Goal: Communication & Community: Answer question/provide support

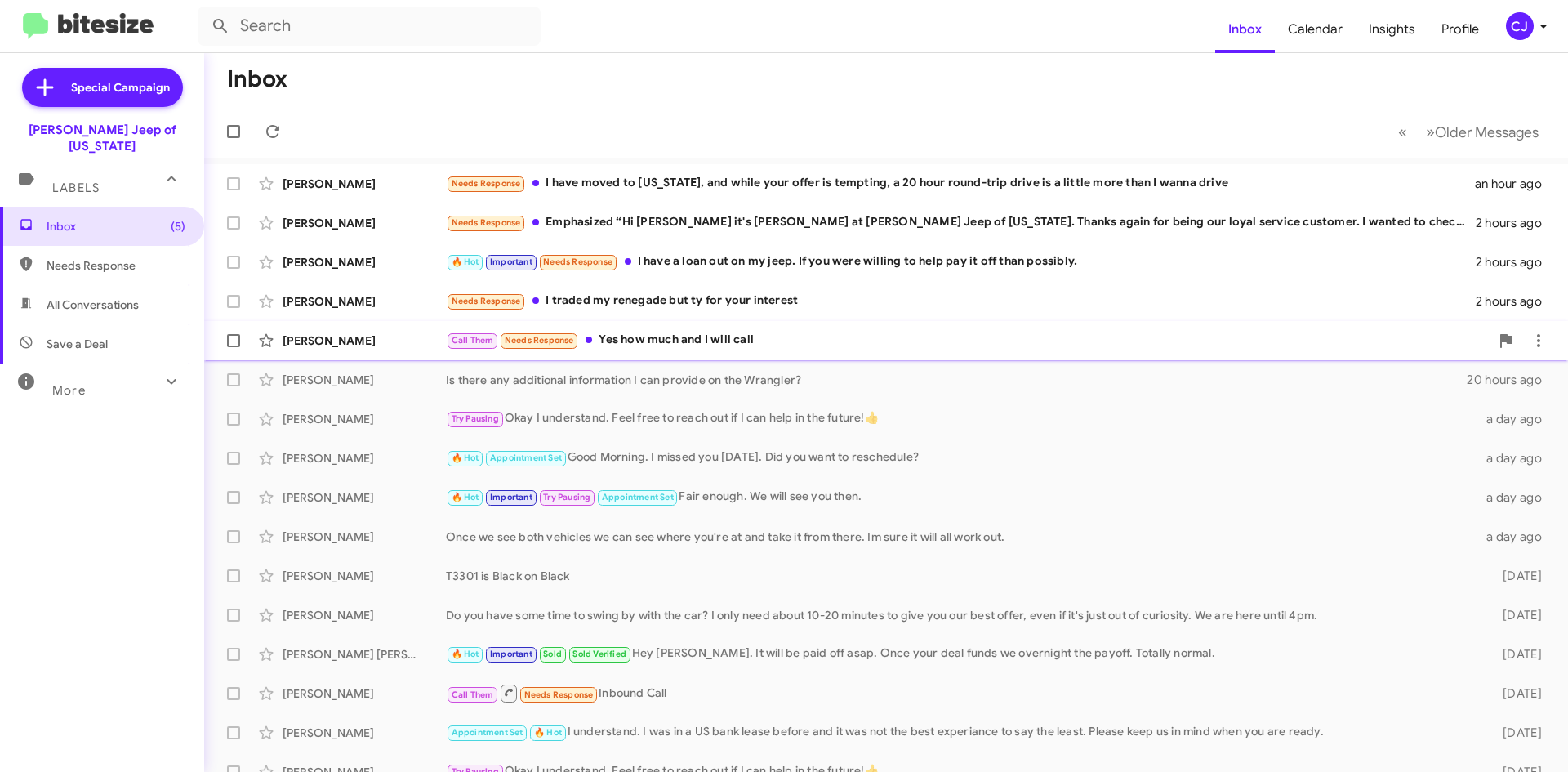
click at [694, 328] on div "Davin Clark Call Them Needs Response Yes how much and I will call 2 hours ago" at bounding box center [887, 341] width 1338 height 33
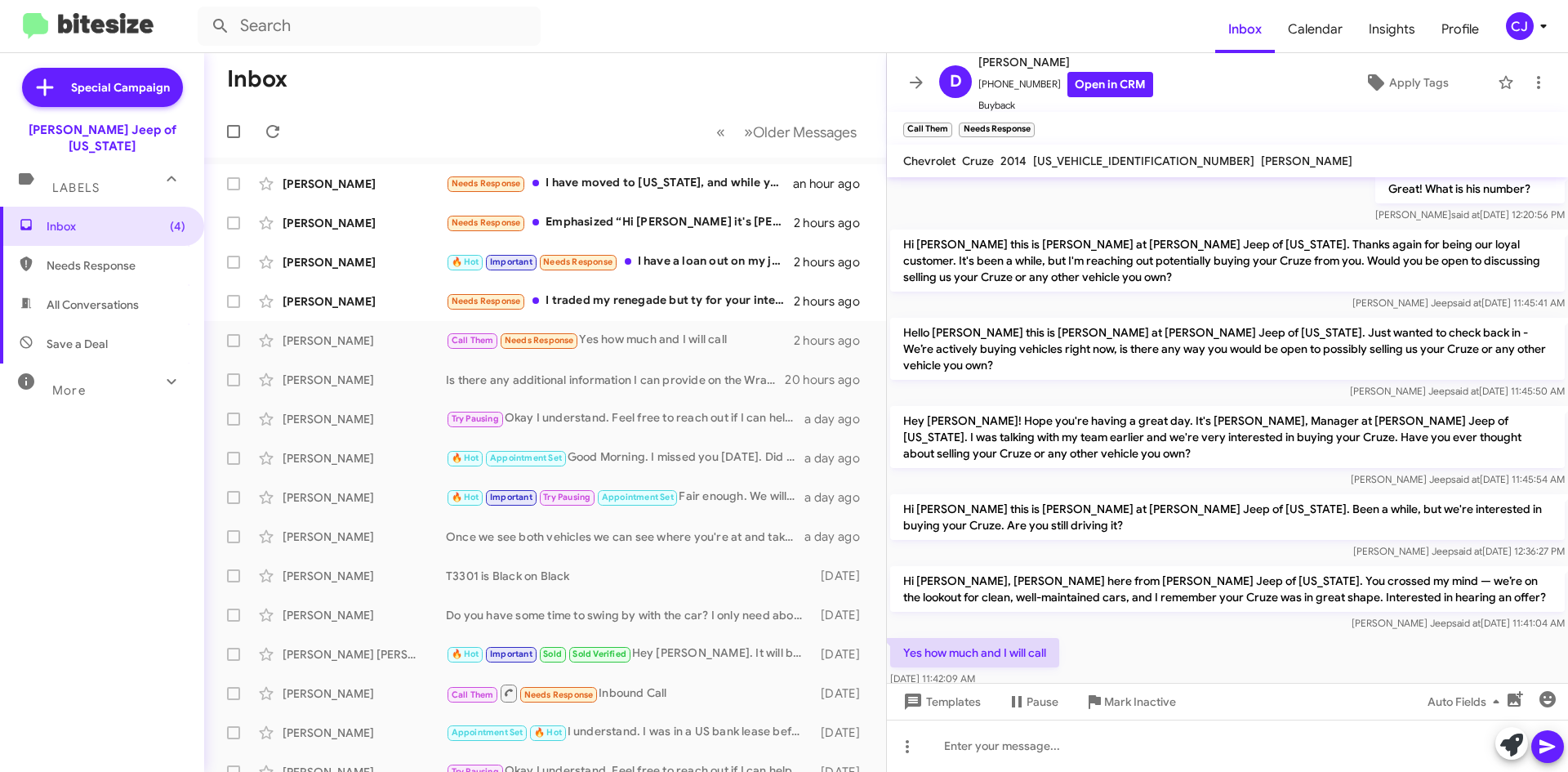
scroll to position [194, 0]
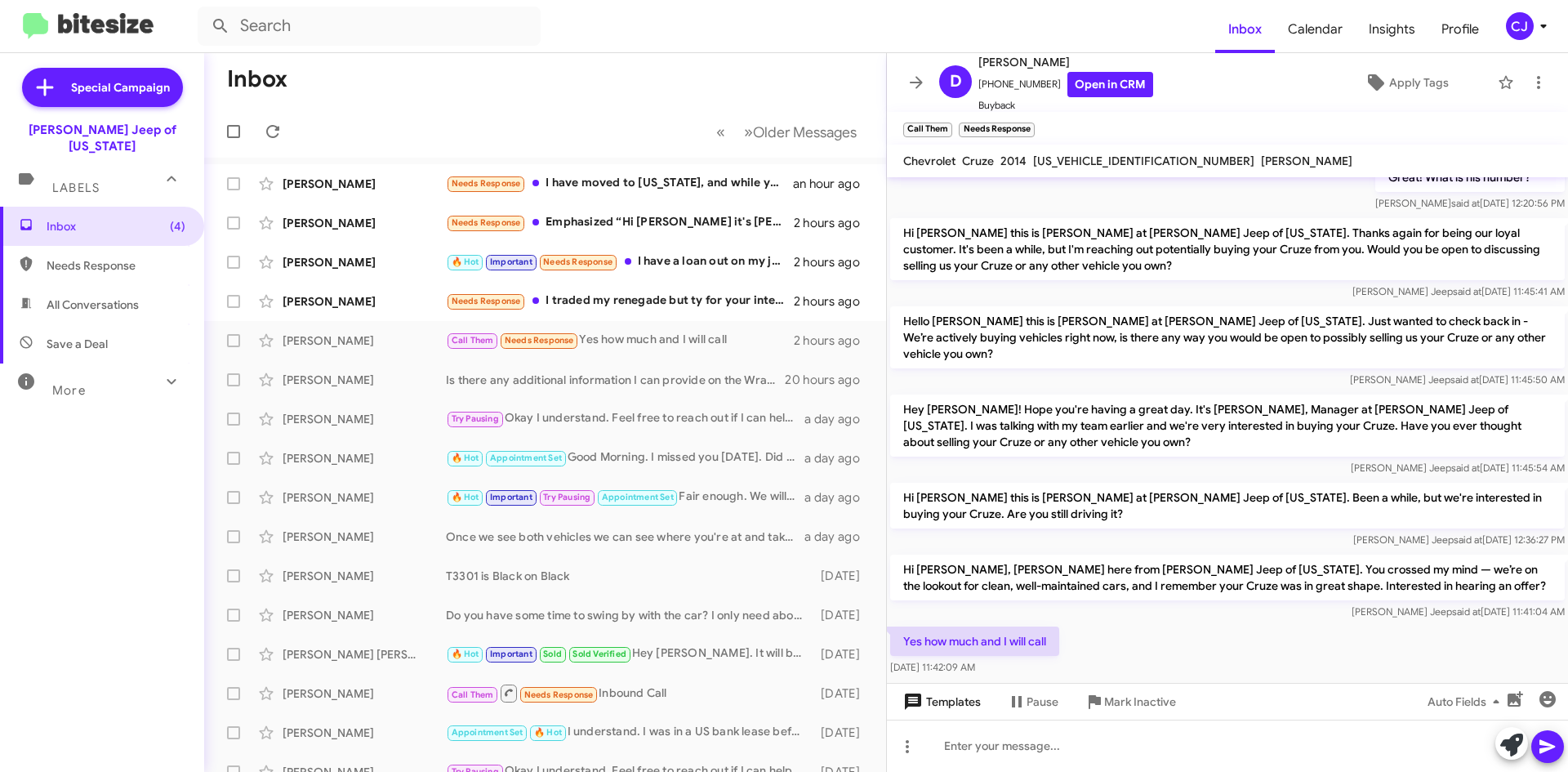
click at [959, 702] on span "Templates" at bounding box center [940, 701] width 81 height 30
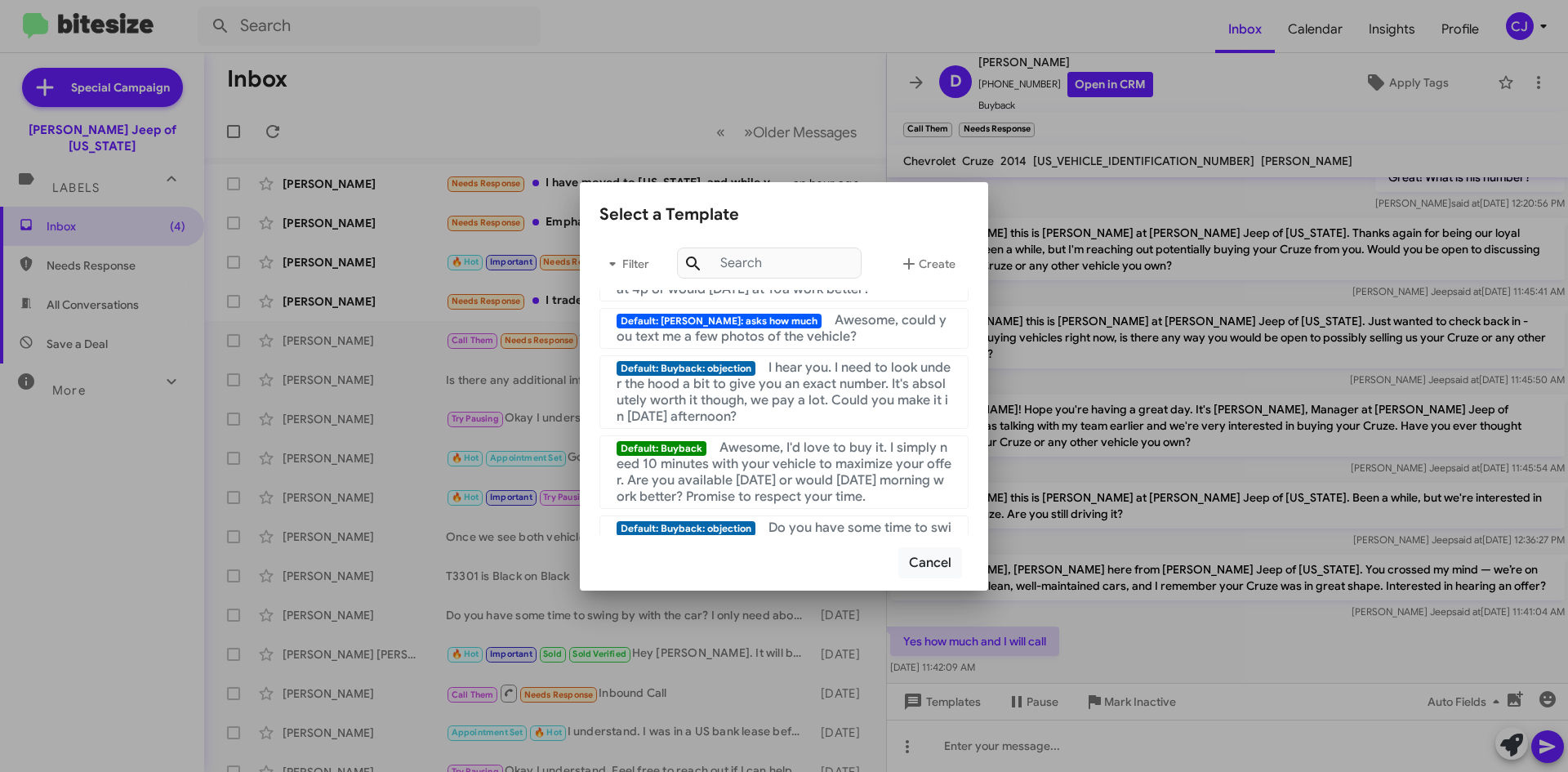
scroll to position [326, 0]
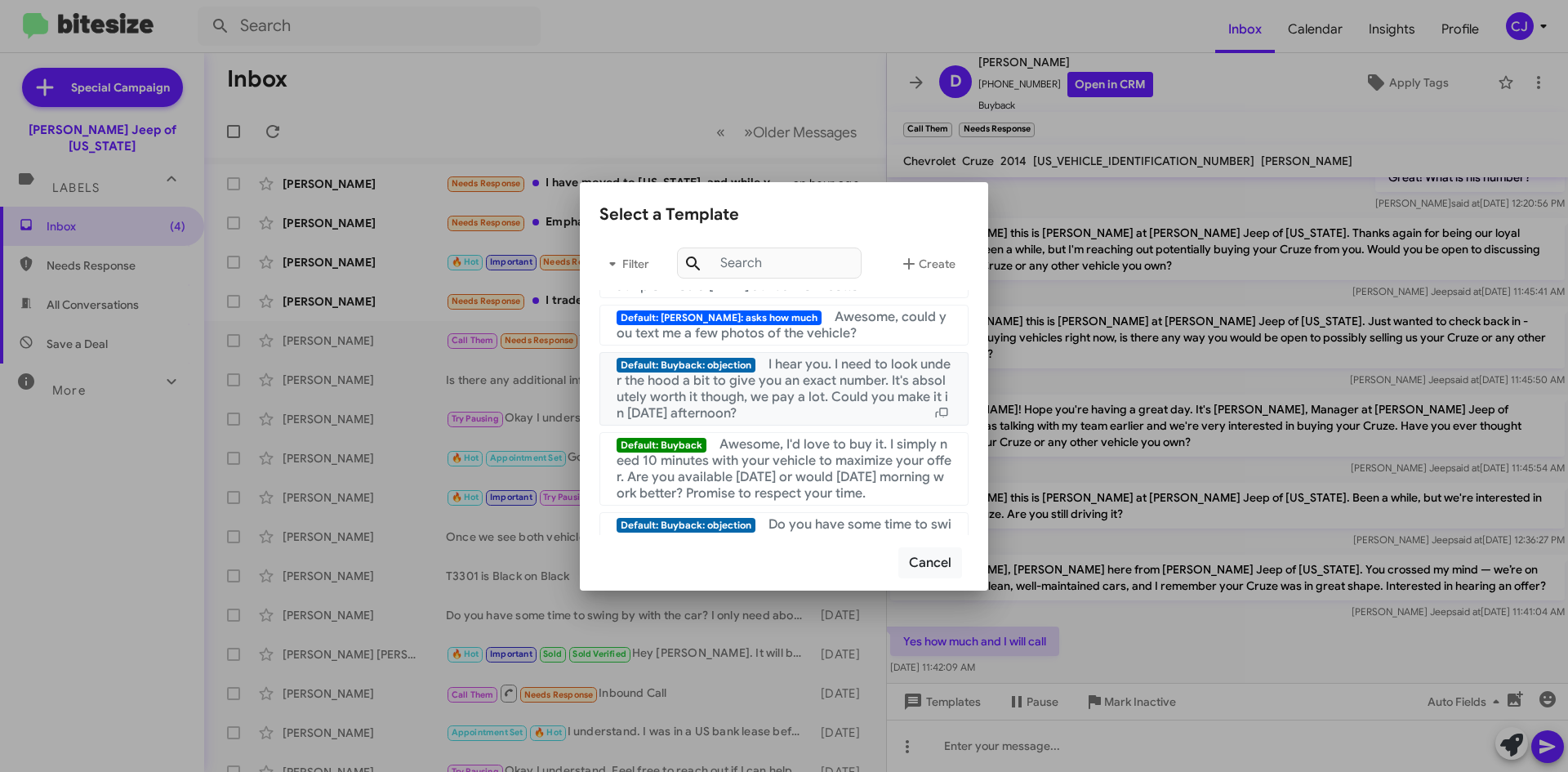
click at [758, 396] on span "I hear you. I need to look under the hood a bit to give you an exact number. It…" at bounding box center [783, 389] width 334 height 65
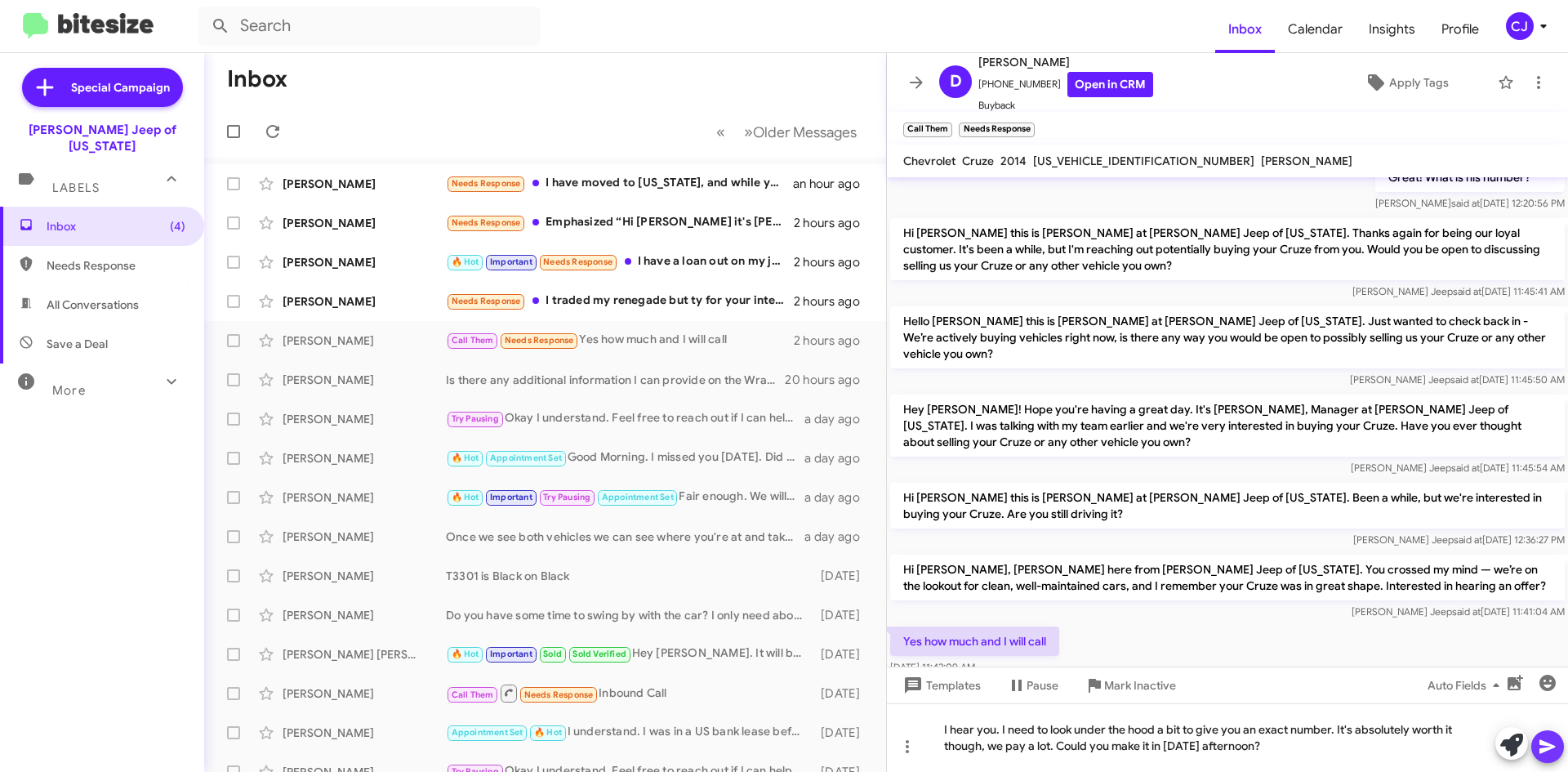
click at [1554, 742] on icon at bounding box center [1547, 746] width 19 height 19
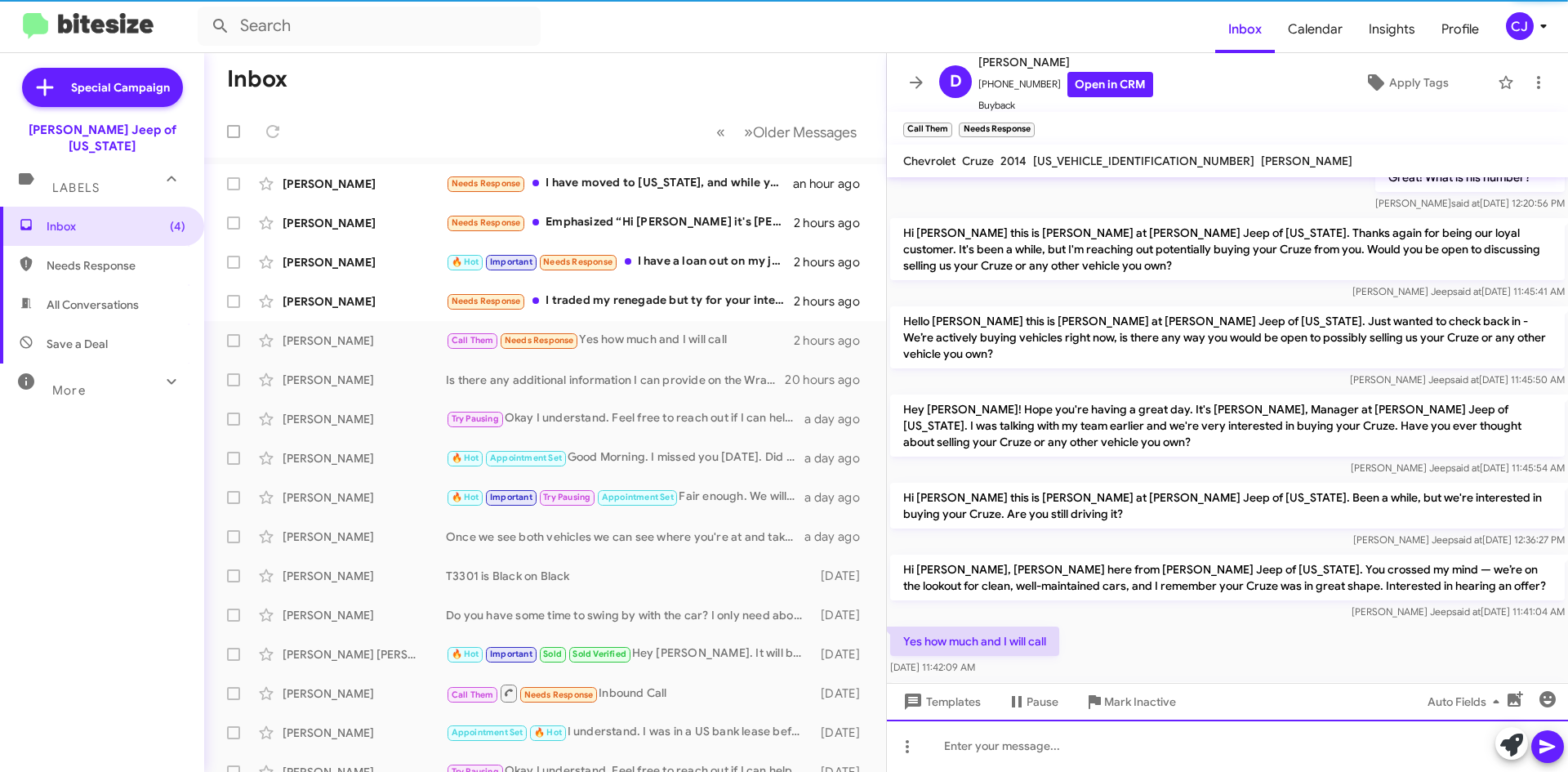
scroll to position [0, 0]
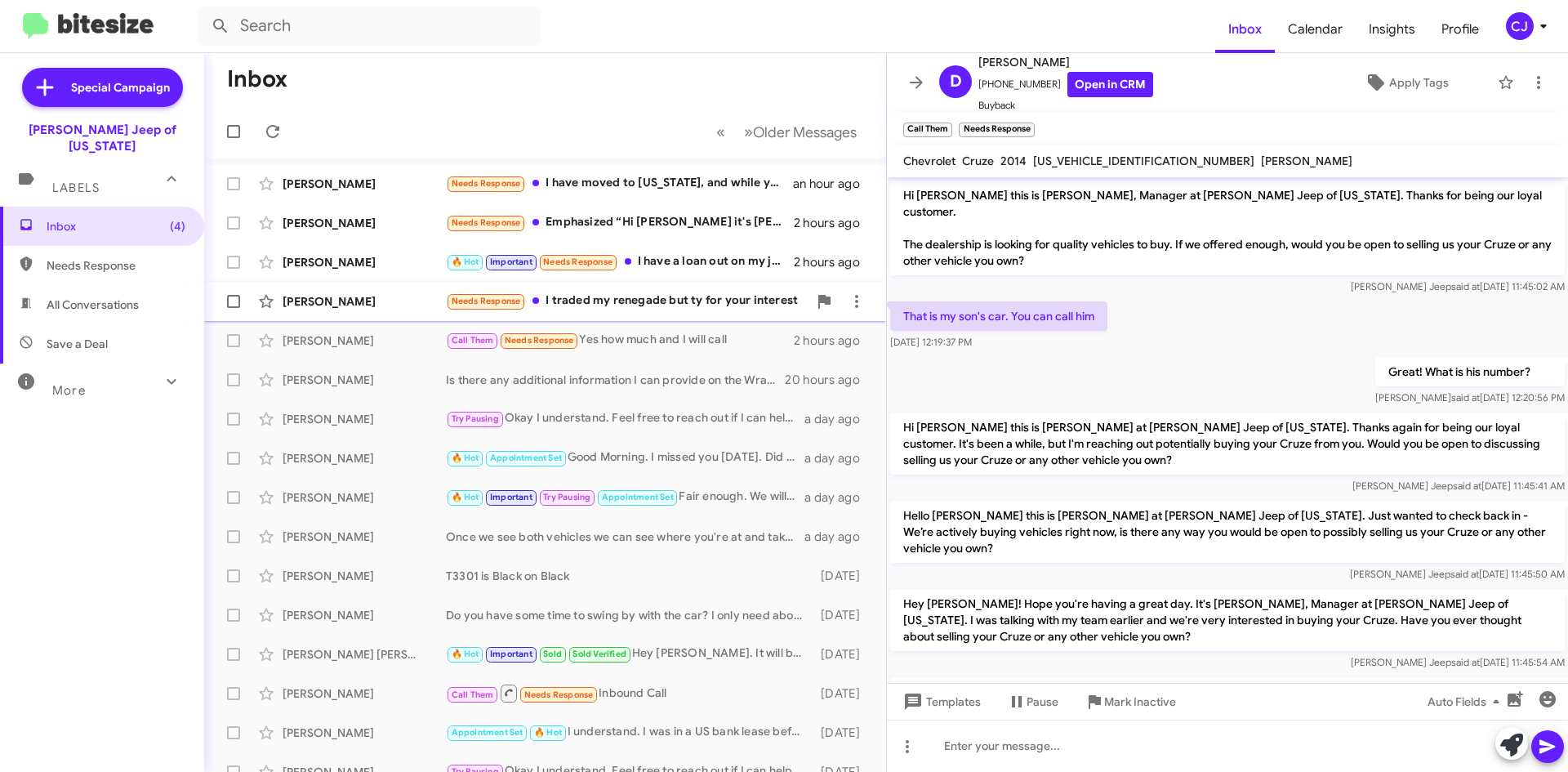
click at [629, 299] on div "Needs Response I traded my renegade but ty for your interest" at bounding box center [627, 301] width 362 height 19
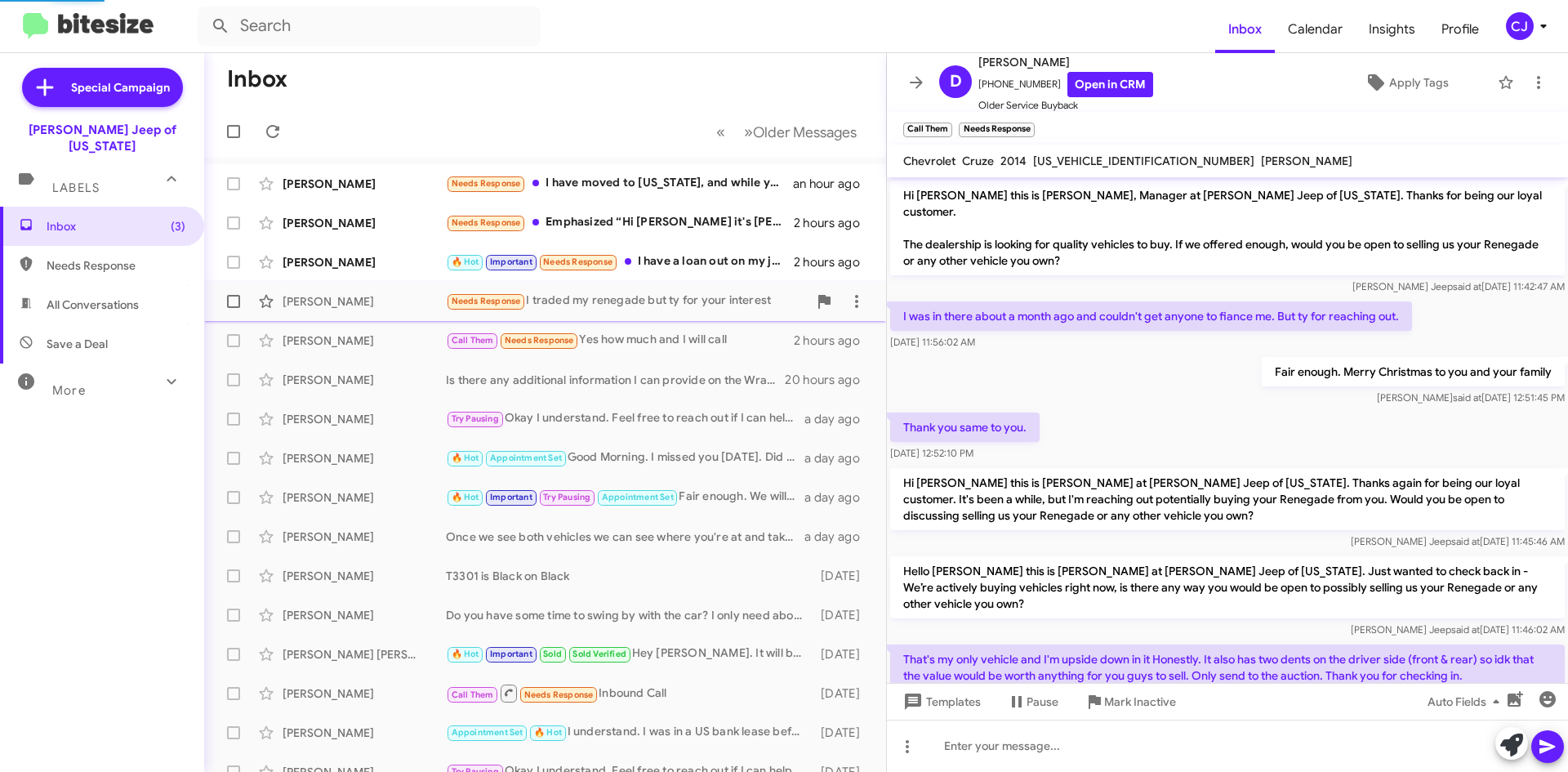
scroll to position [406, 0]
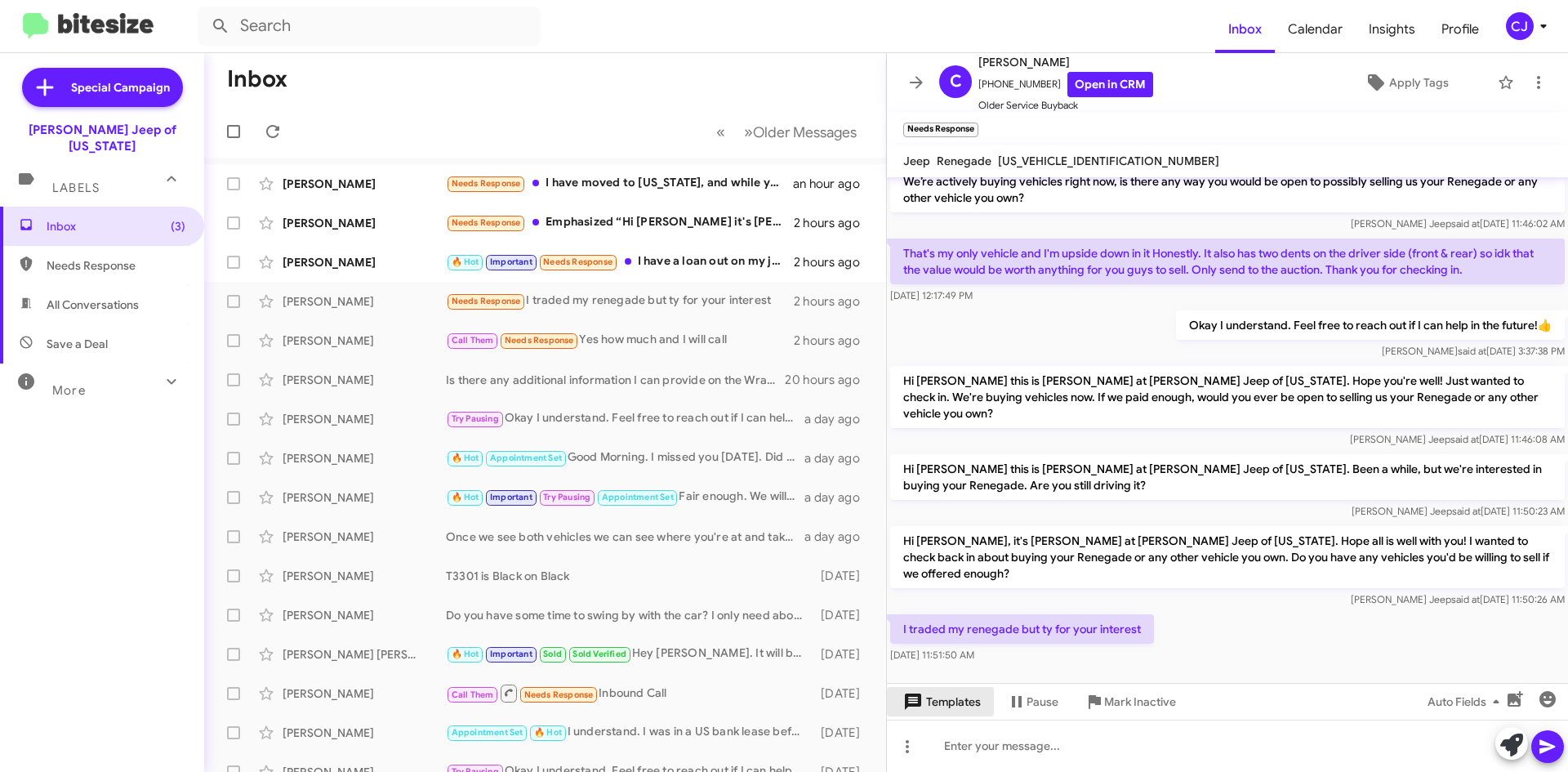
click at [963, 697] on span "Templates" at bounding box center [940, 701] width 81 height 30
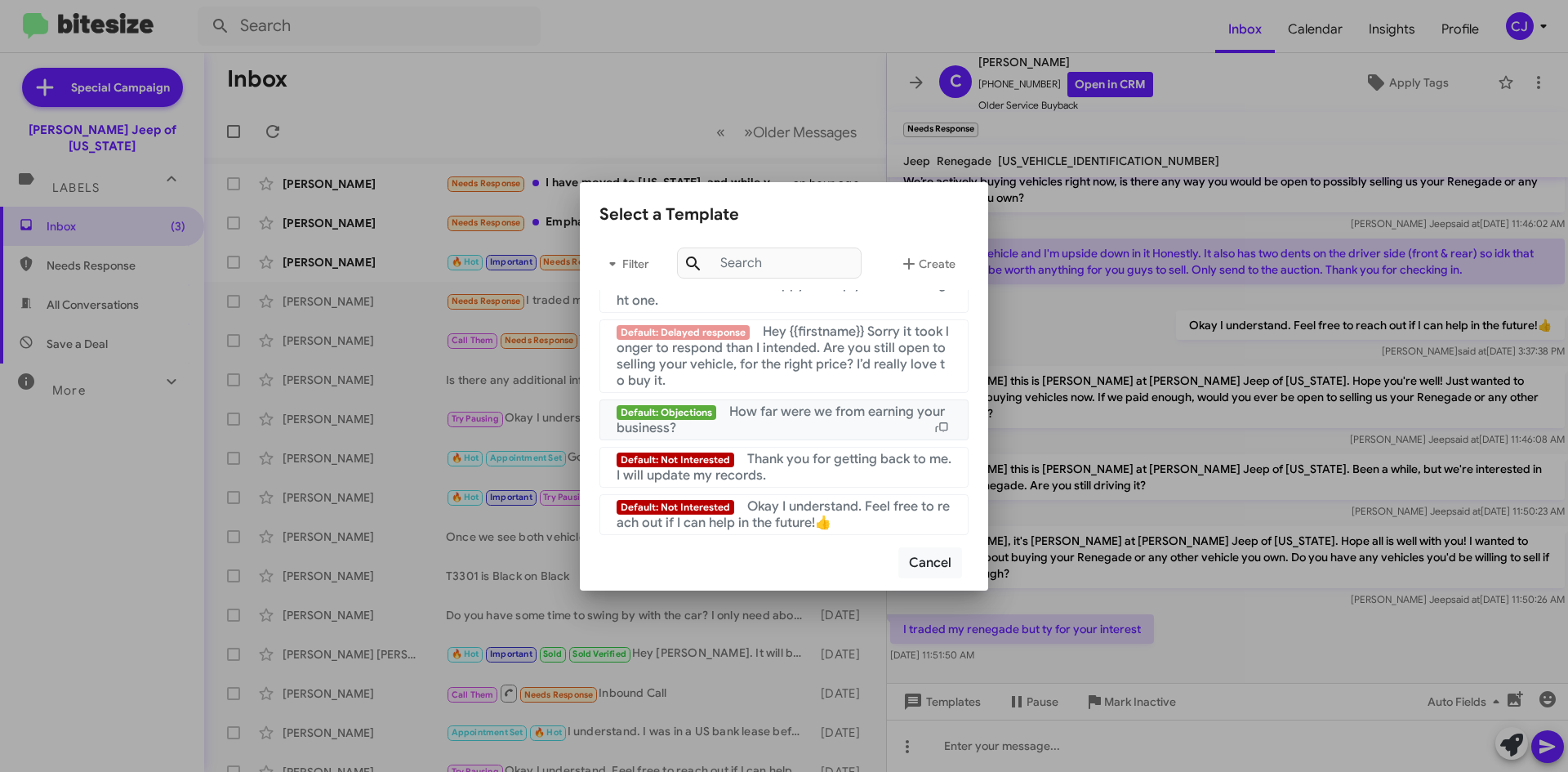
scroll to position [1095, 0]
click at [784, 512] on span "Okay I understand. Feel free to reach out if I can help in the future!👍" at bounding box center [783, 514] width 333 height 33
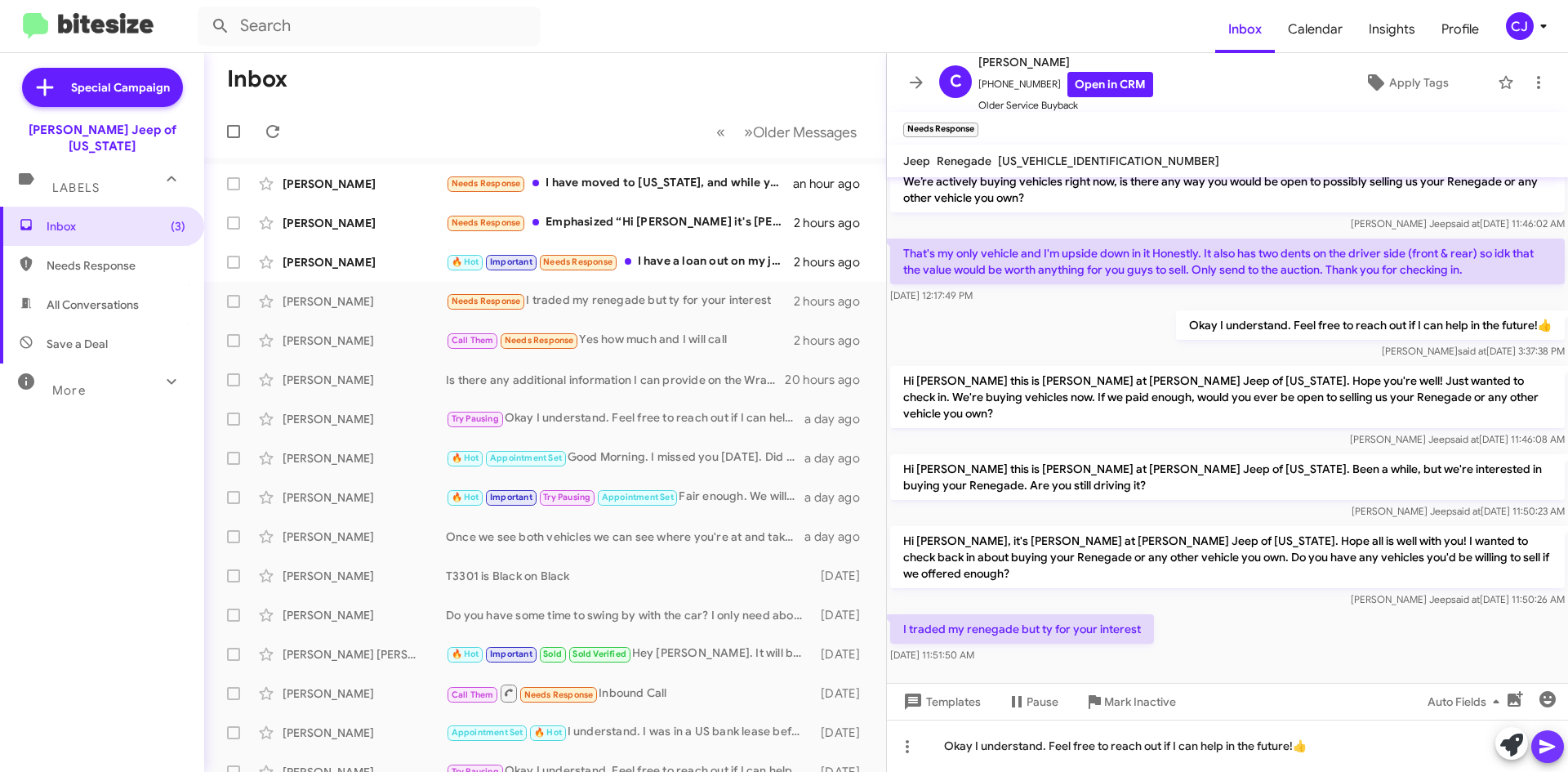
click at [1547, 746] on icon at bounding box center [1547, 747] width 15 height 13
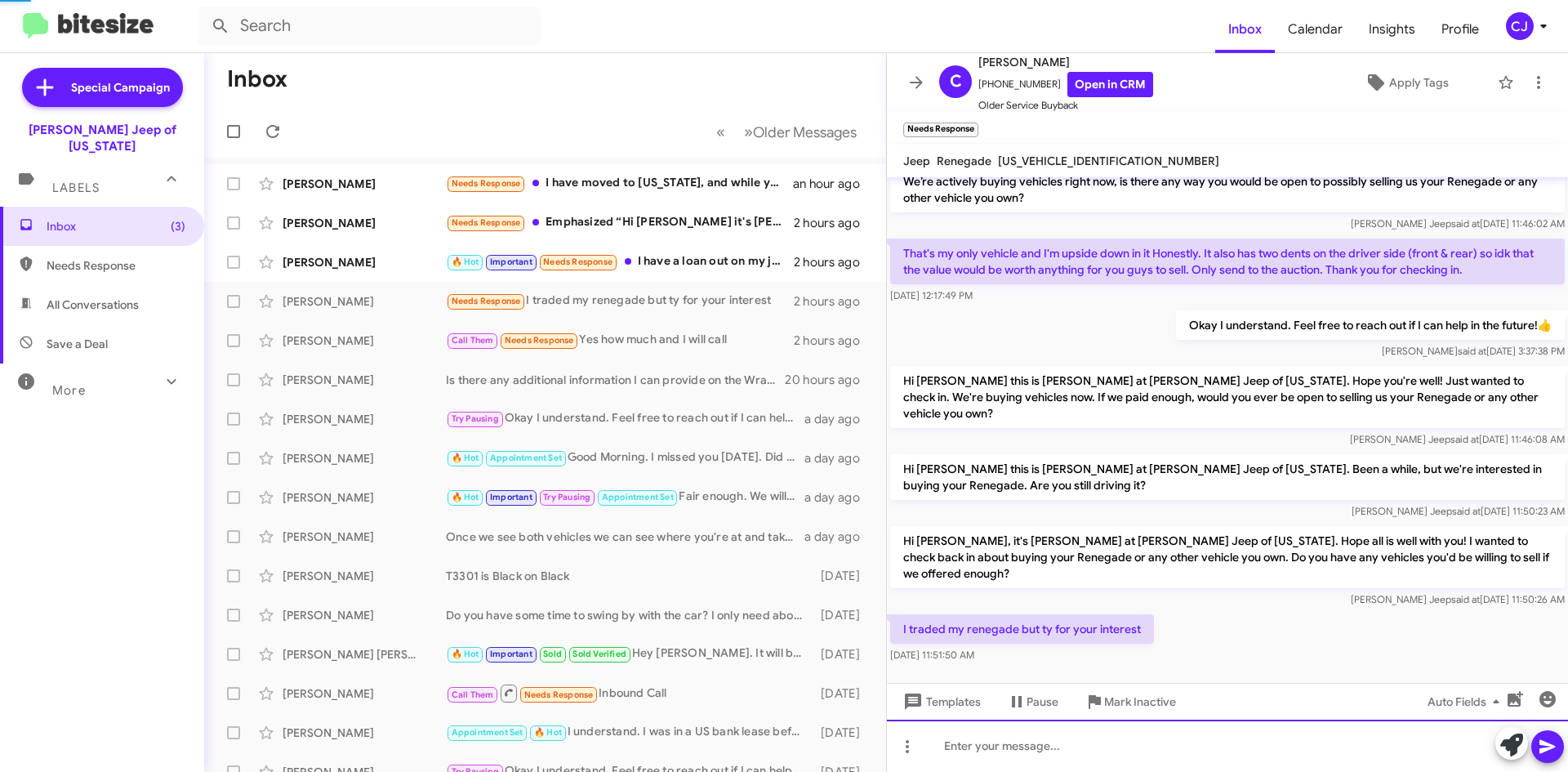
scroll to position [0, 0]
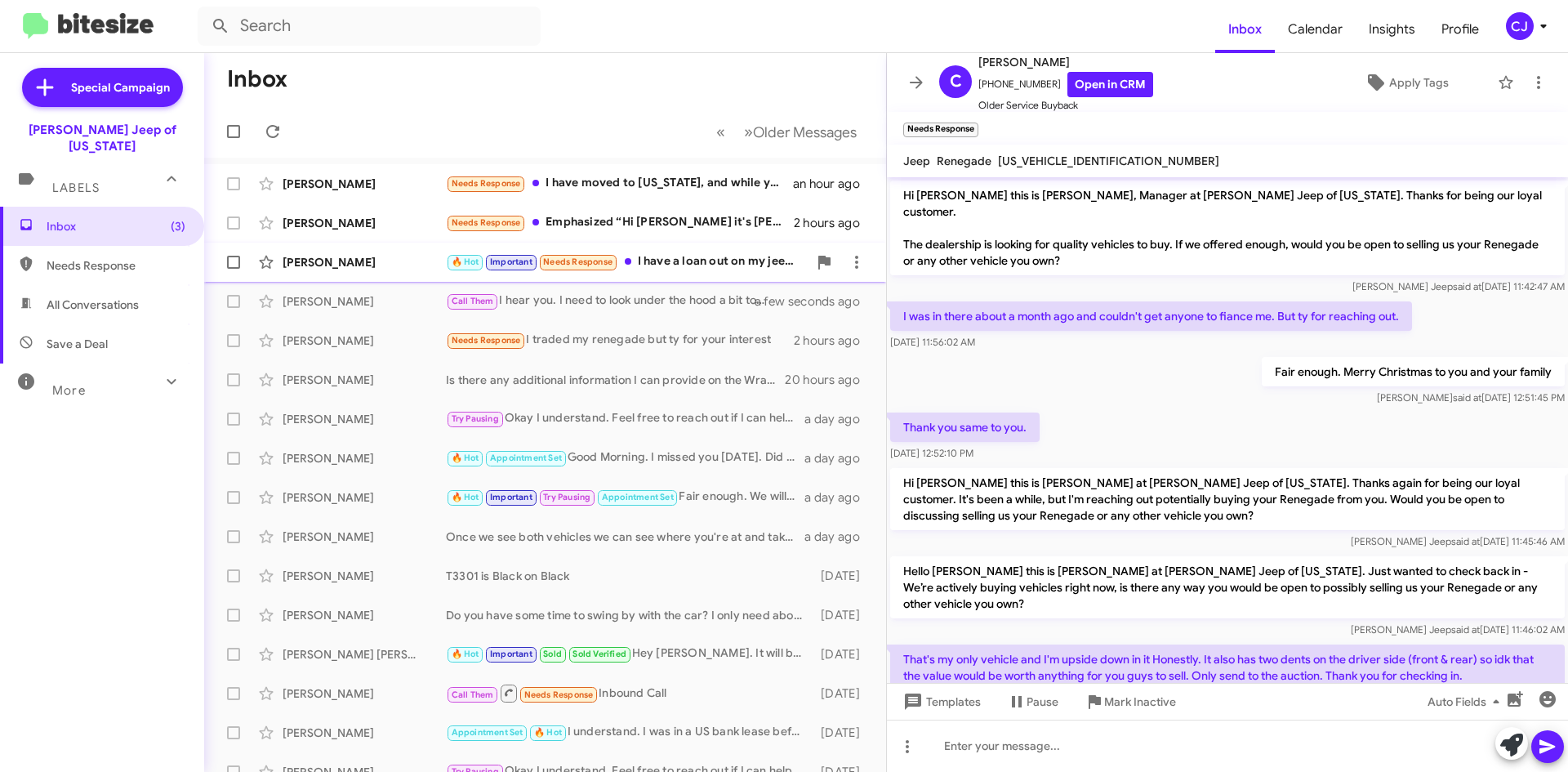
click at [694, 256] on div "🔥 Hot Important Needs Response I have a loan out on my jeep. If you were willin…" at bounding box center [627, 262] width 362 height 19
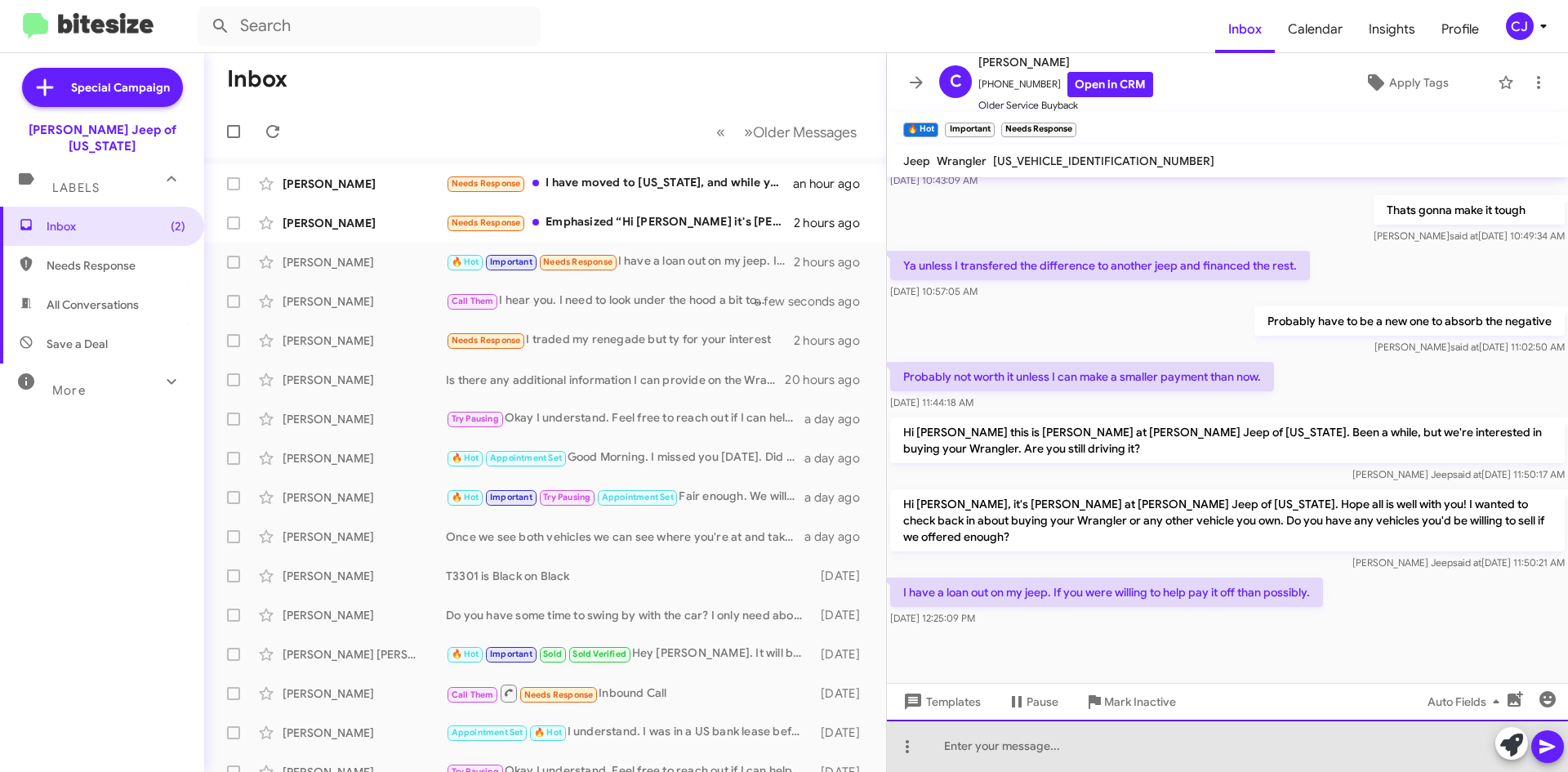
click at [1014, 756] on div at bounding box center [1227, 745] width 681 height 52
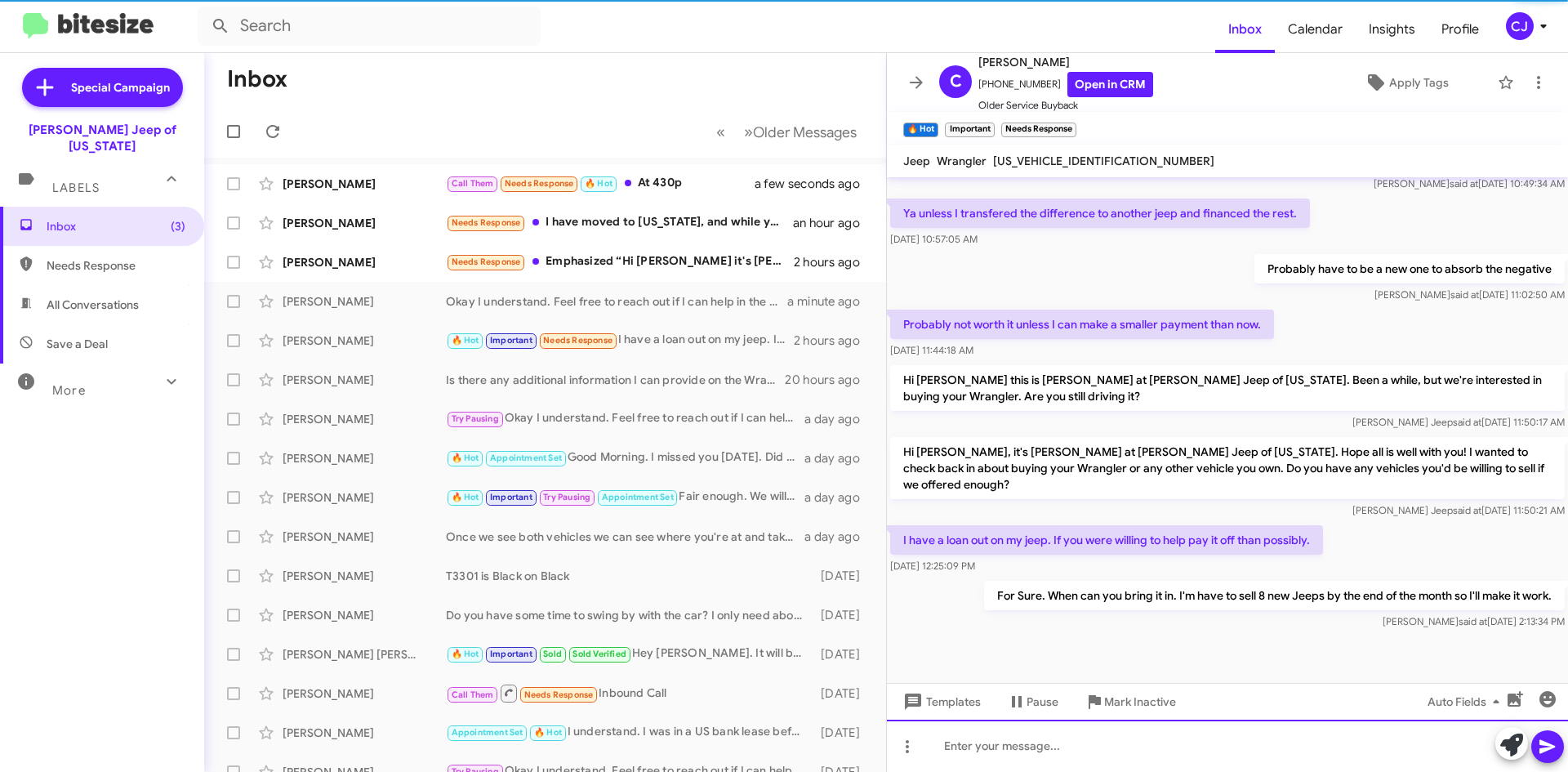
scroll to position [731, 0]
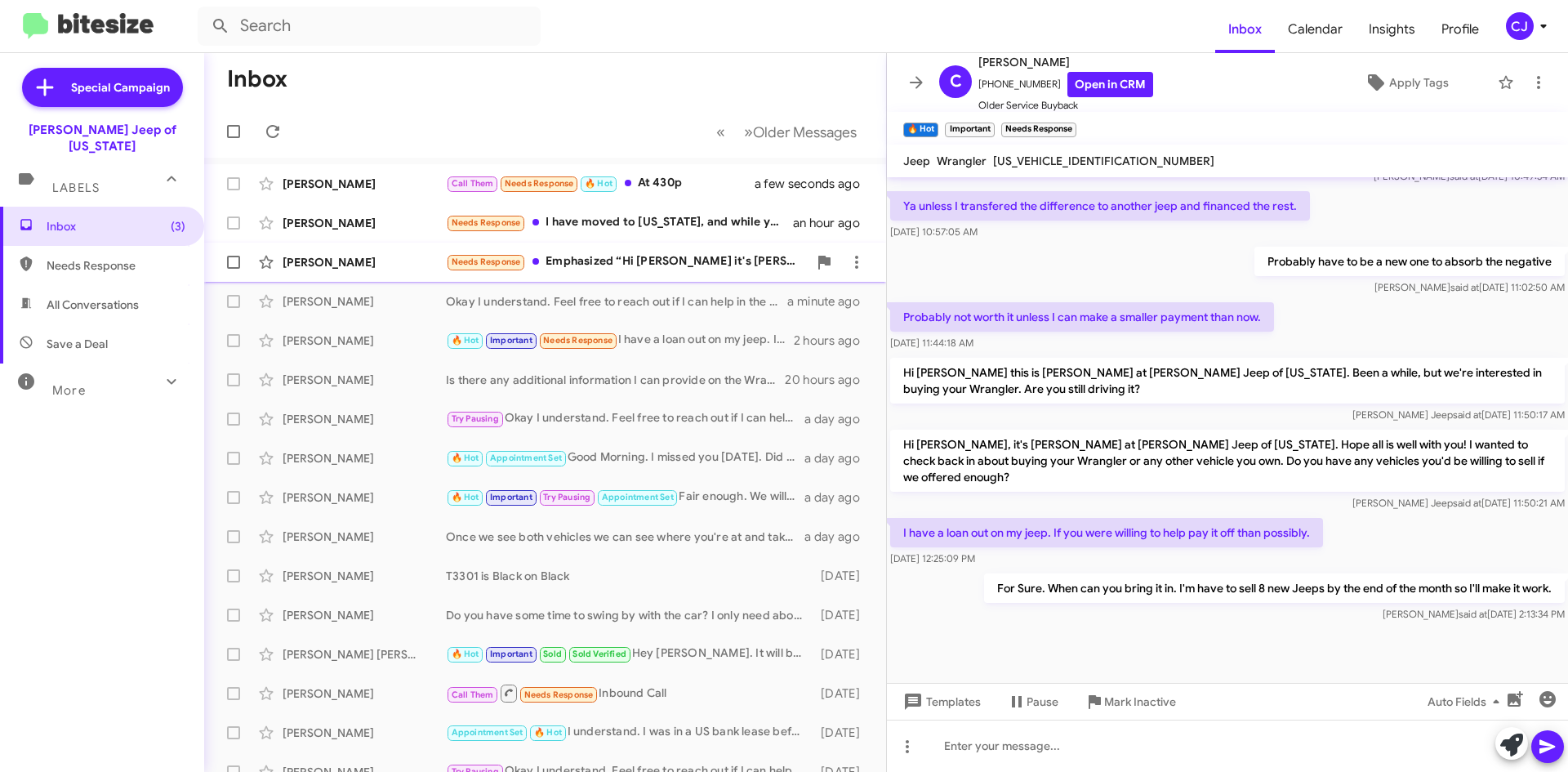
click at [654, 253] on div "Needs Response Emphasized “Hi Rafael it's Chuck Jenkins at Adams Jeep of Maryla…" at bounding box center [627, 262] width 362 height 19
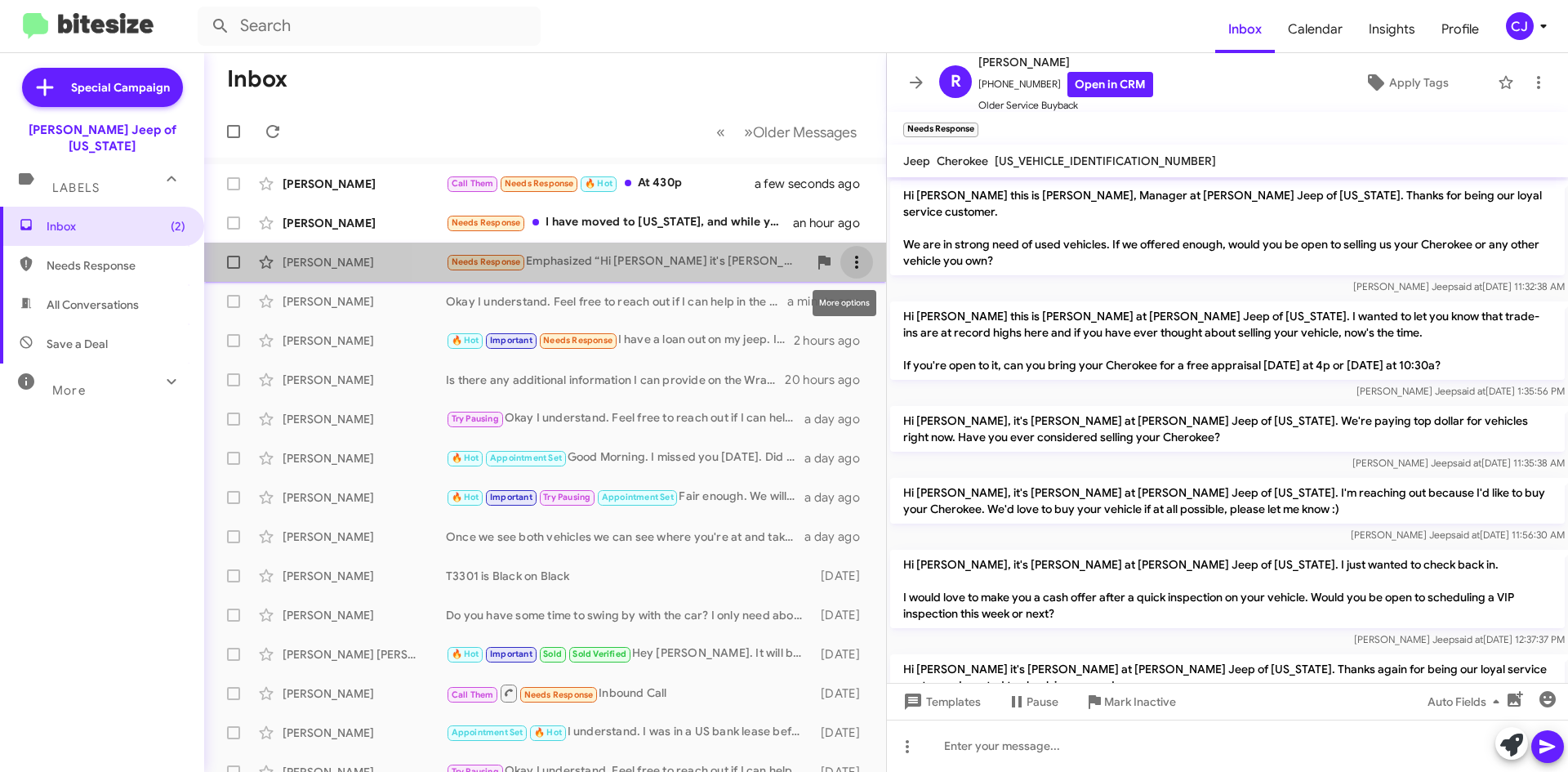
click at [855, 257] on icon at bounding box center [856, 263] width 3 height 13
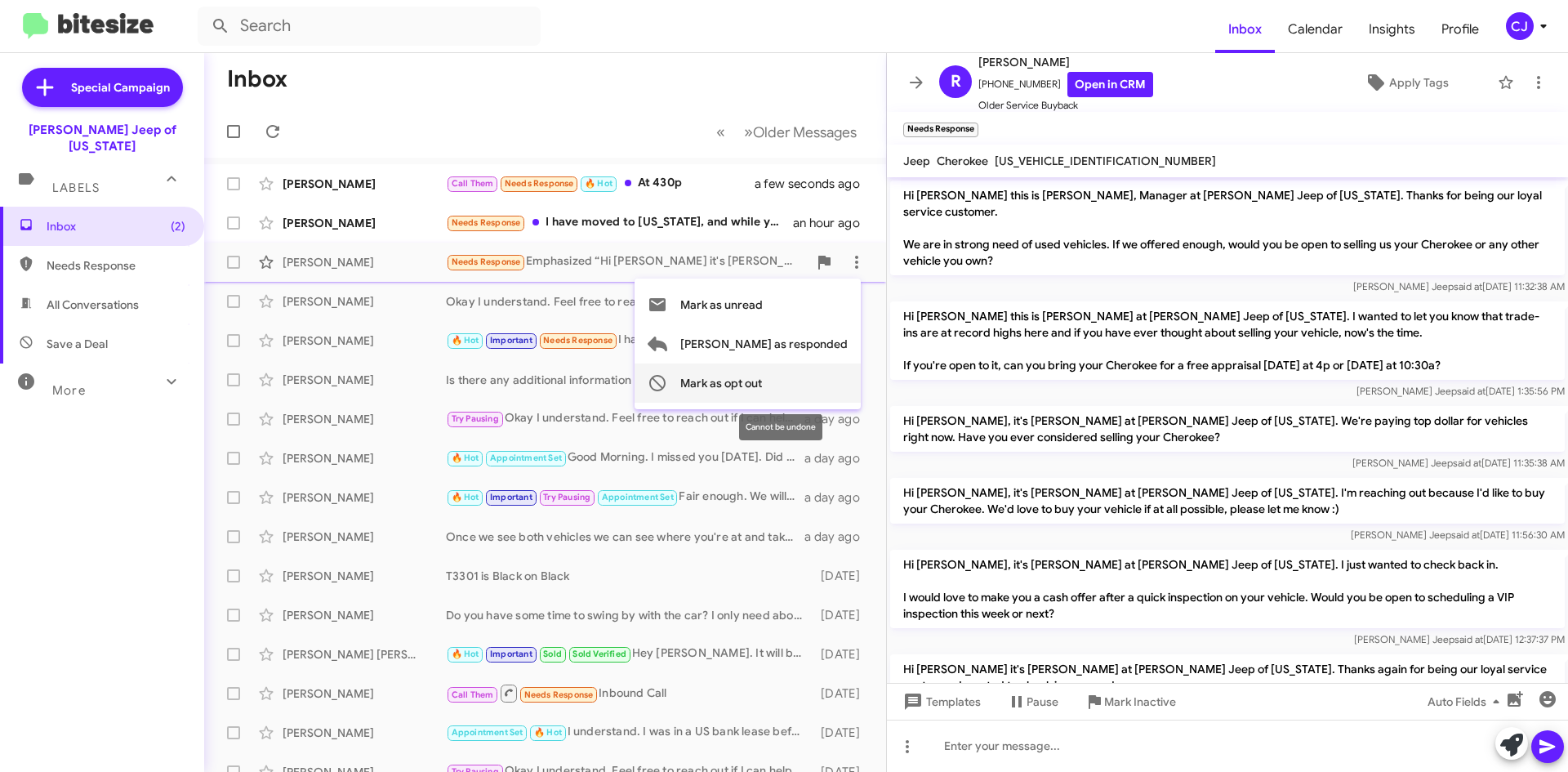
click at [761, 383] on span "Mark as opt out" at bounding box center [721, 383] width 82 height 39
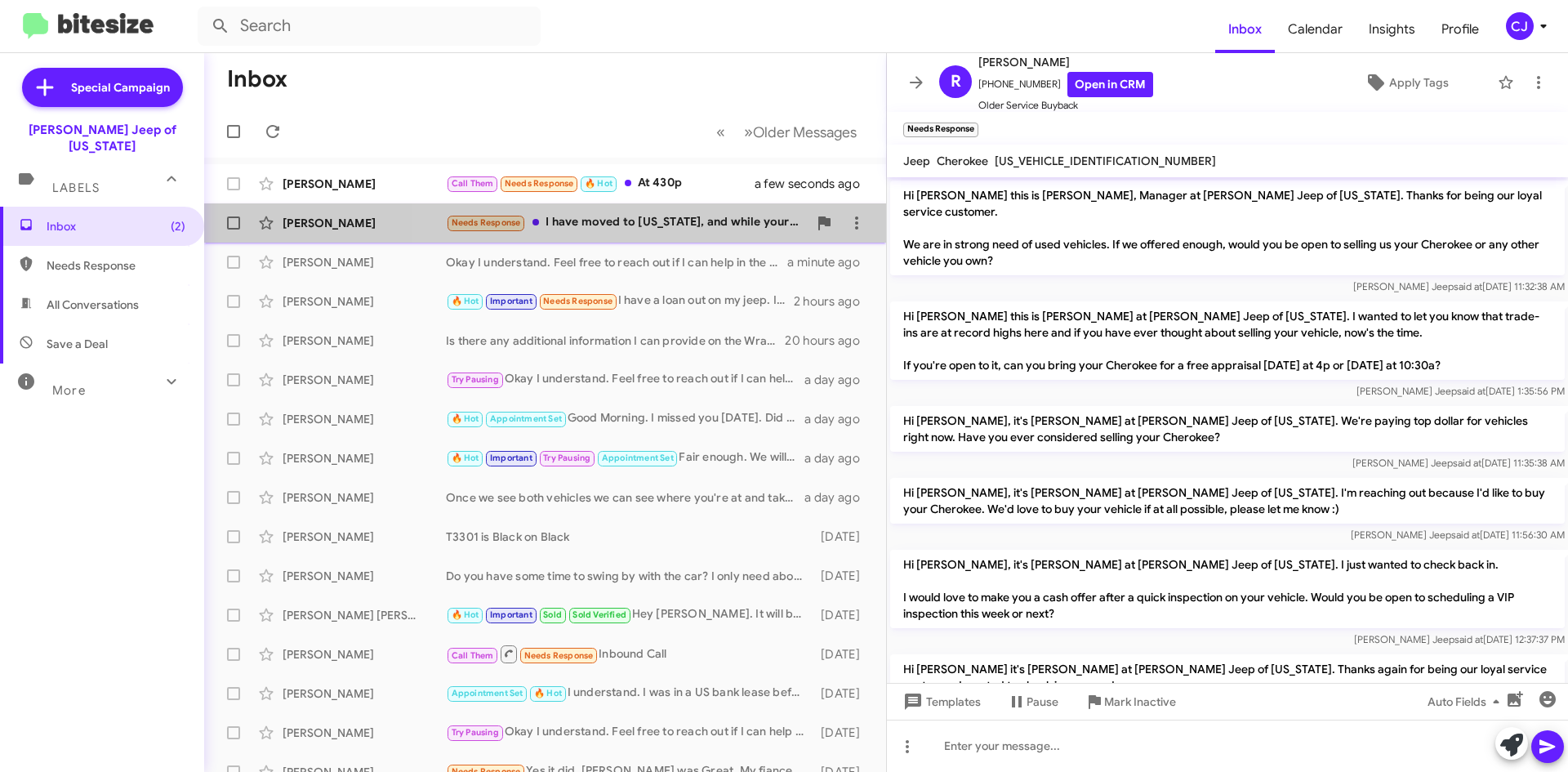
click at [661, 219] on div "Needs Response I have moved to Tennessee, and while your offer is tempting, a 2…" at bounding box center [627, 222] width 362 height 19
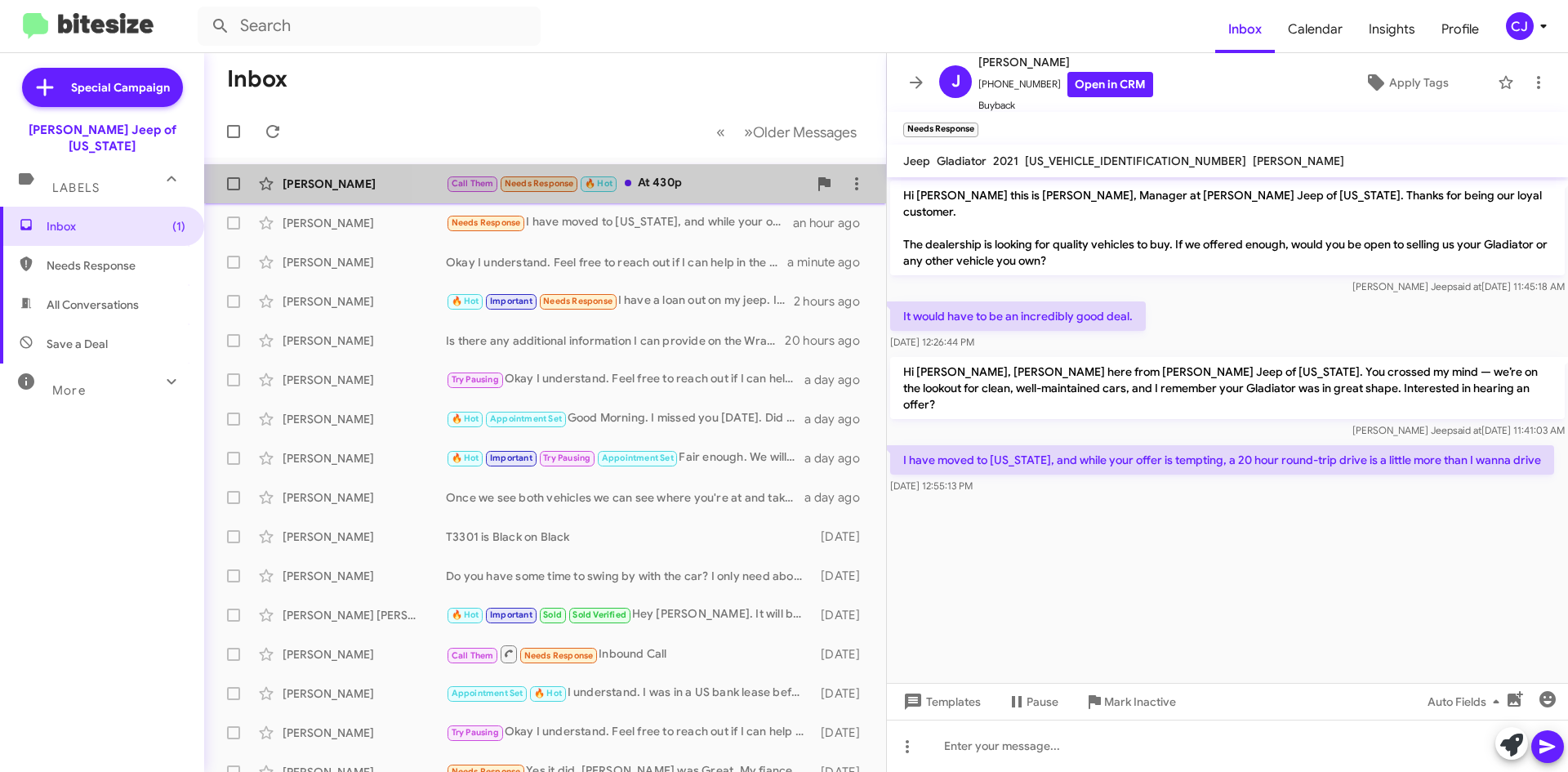
click at [713, 179] on div "Call Them Needs Response 🔥 Hot At 430p" at bounding box center [627, 184] width 362 height 19
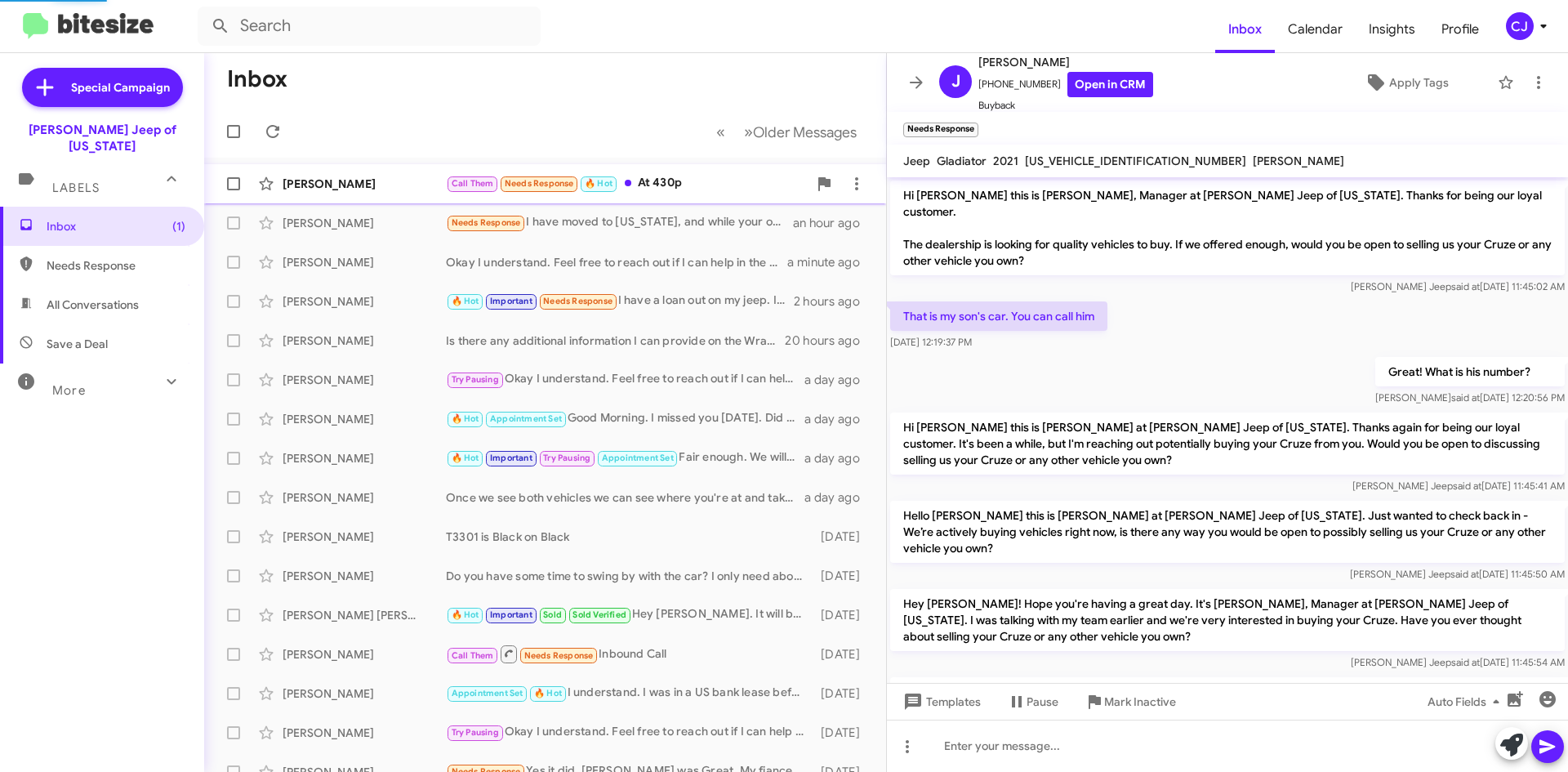
scroll to position [330, 0]
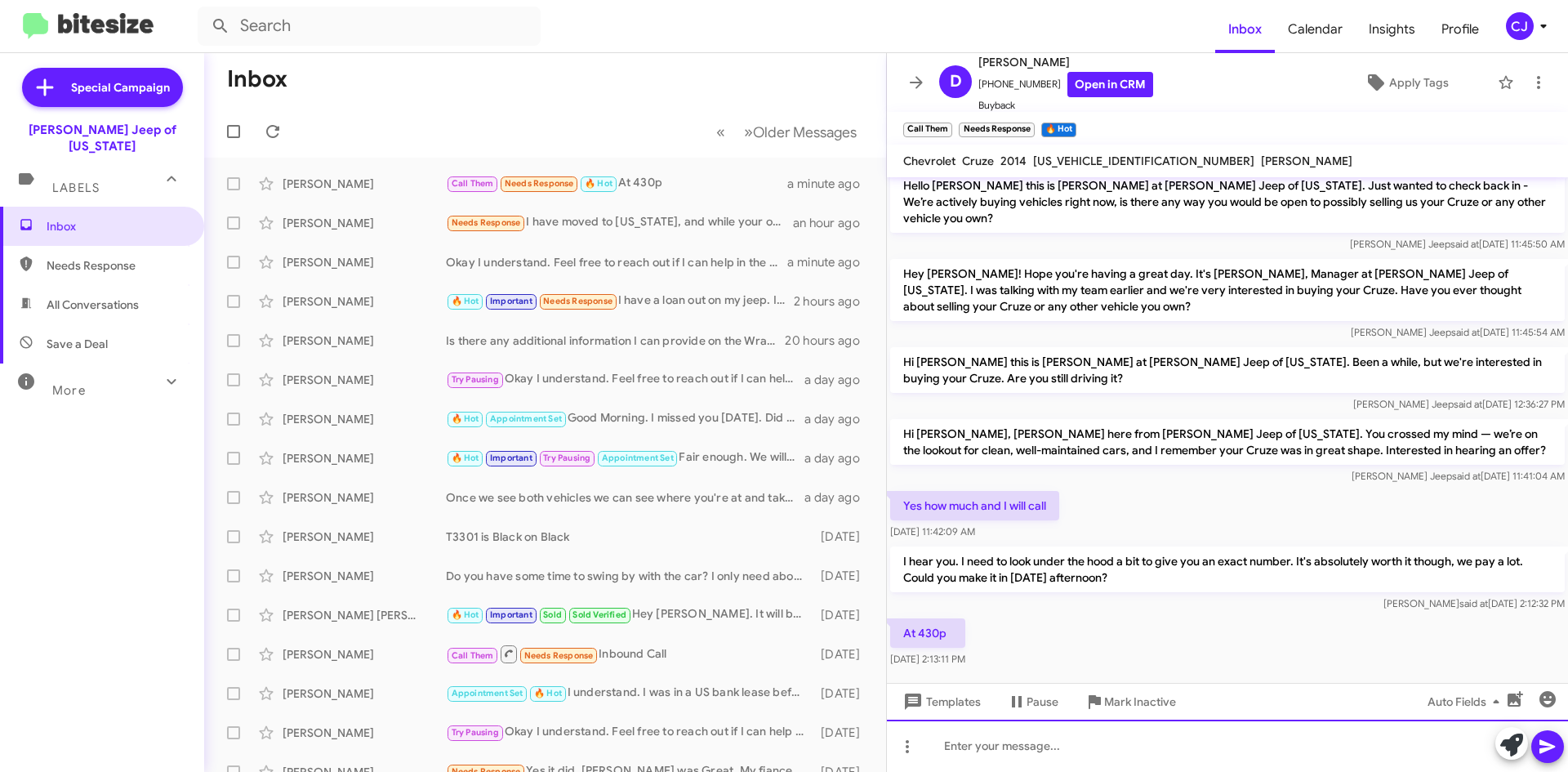
click at [965, 750] on div at bounding box center [1227, 745] width 681 height 52
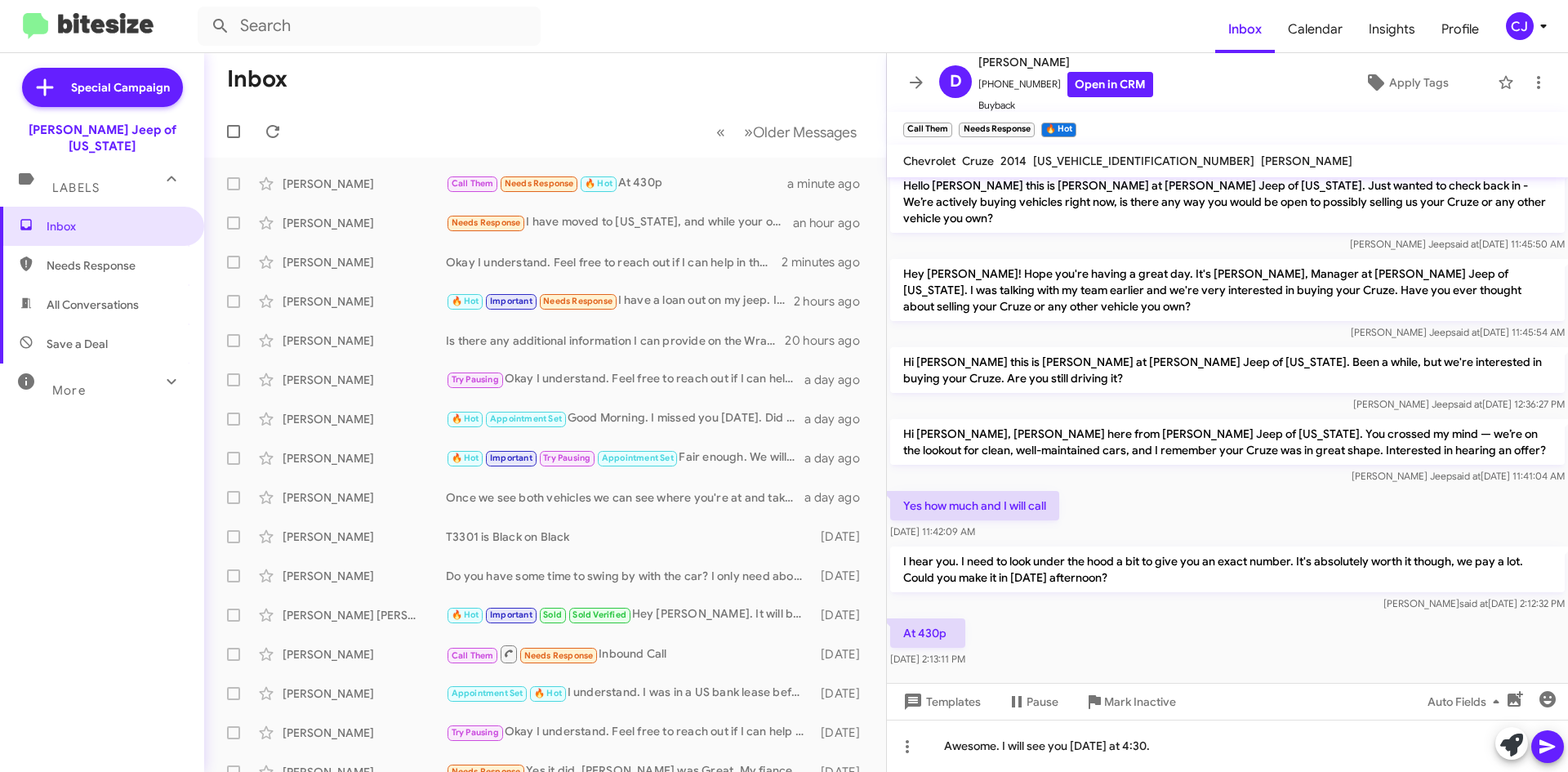
click at [1543, 738] on icon at bounding box center [1547, 746] width 19 height 19
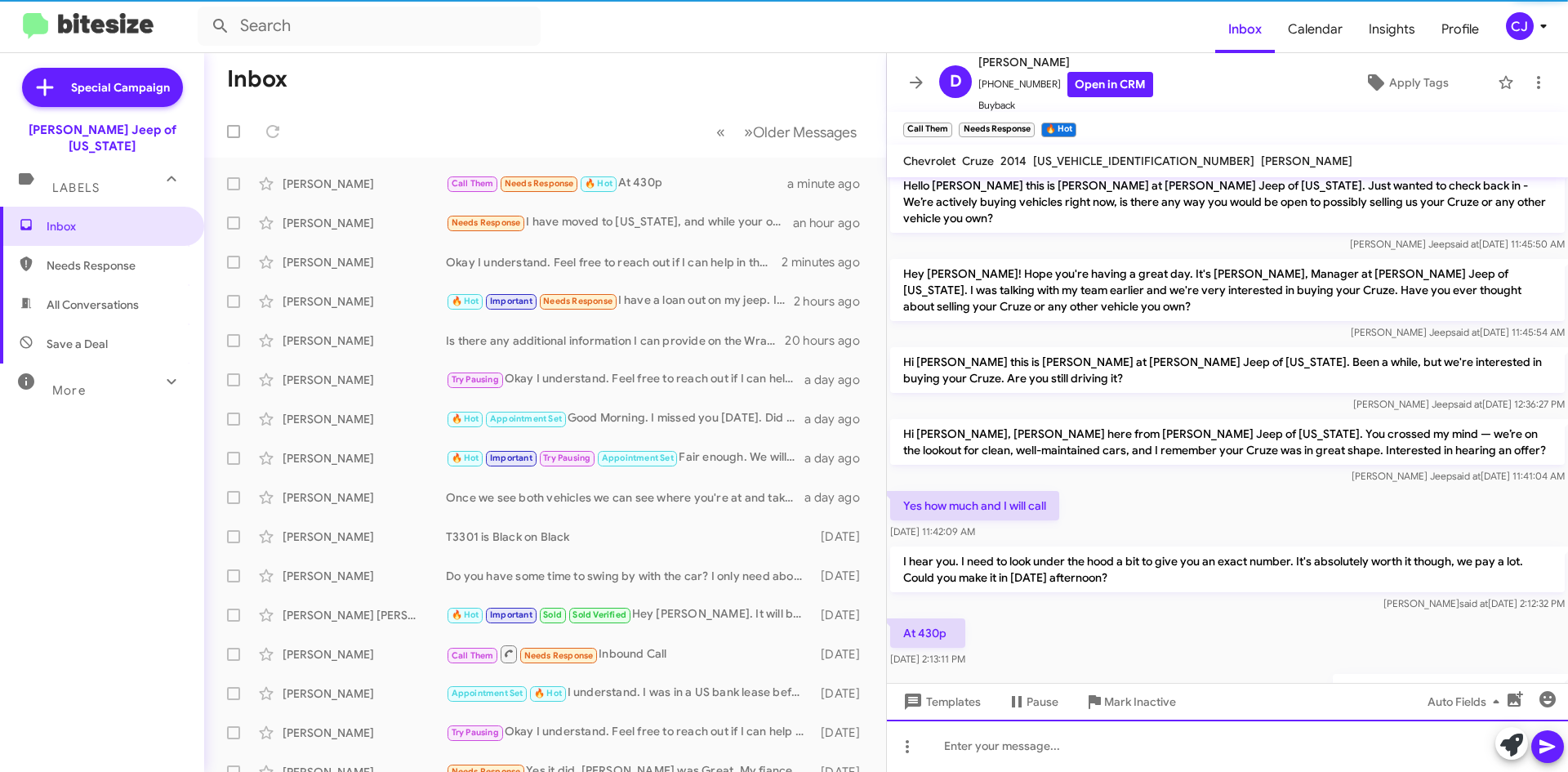
scroll to position [0, 0]
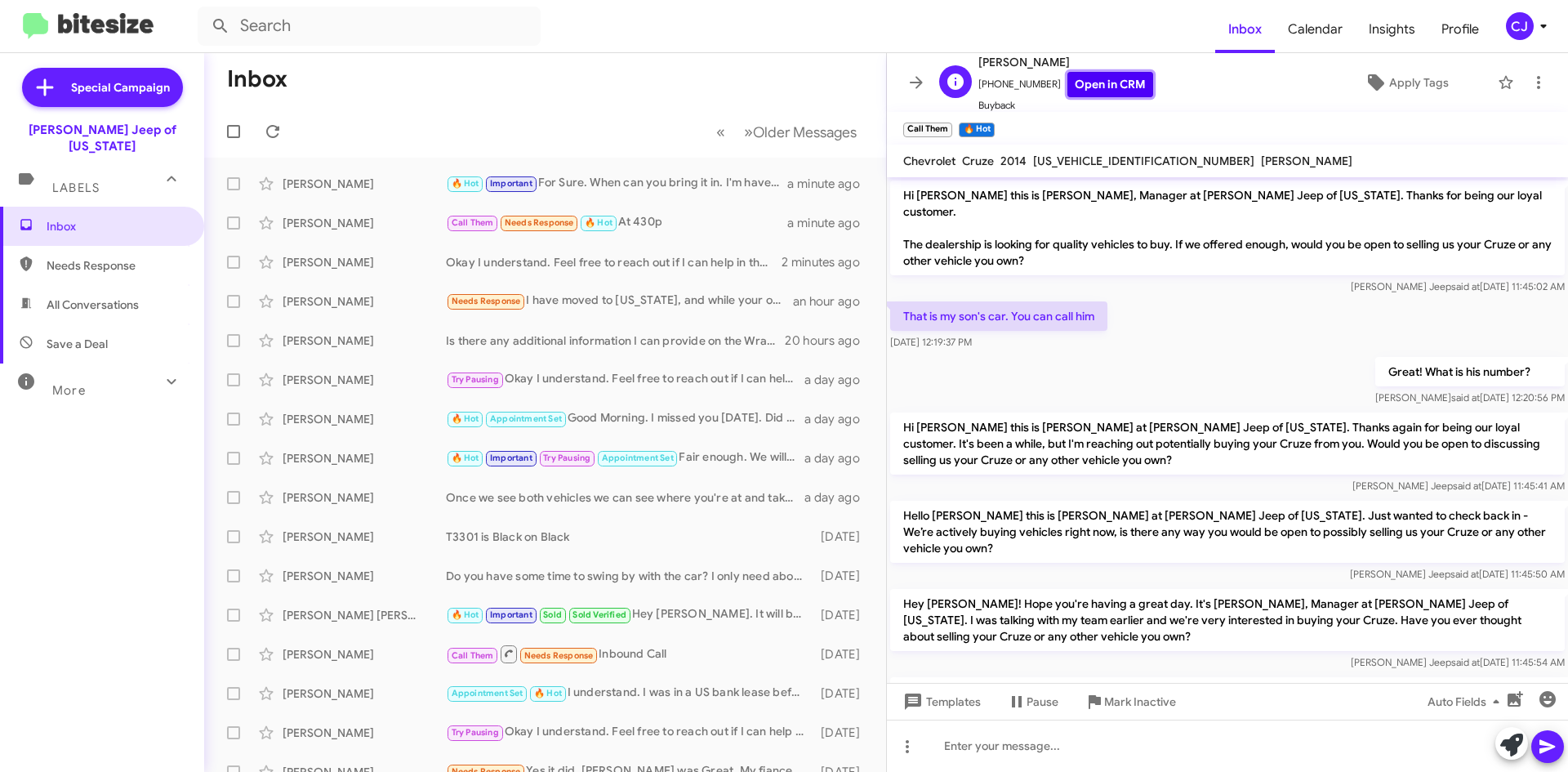
click at [1105, 79] on link "Open in CRM" at bounding box center [1110, 85] width 86 height 25
click at [723, 211] on div "Davin Clark Call Them Needs Response 🔥 Hot At 430p 3 minutes ago" at bounding box center [545, 223] width 655 height 33
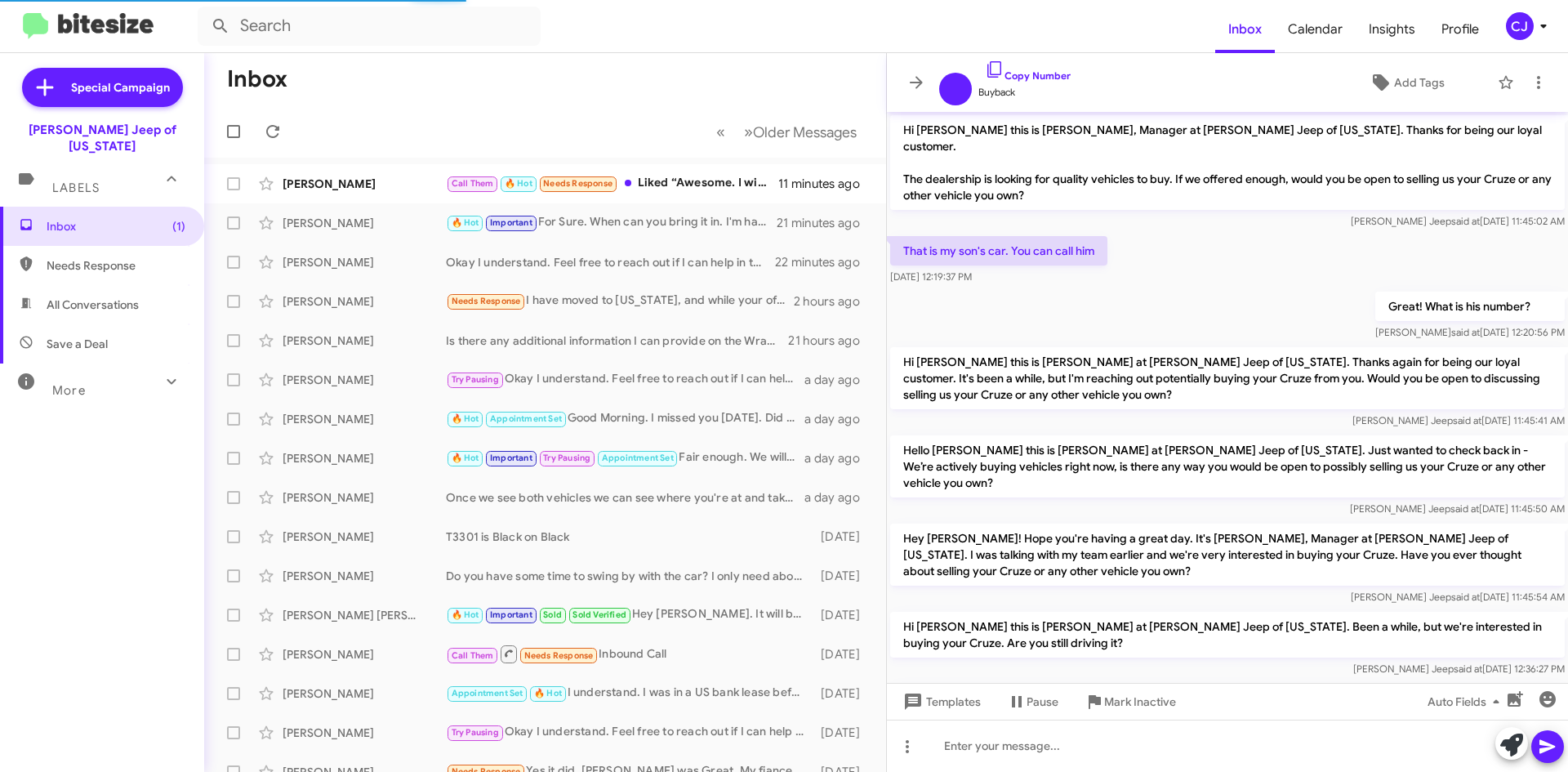
scroll to position [384, 0]
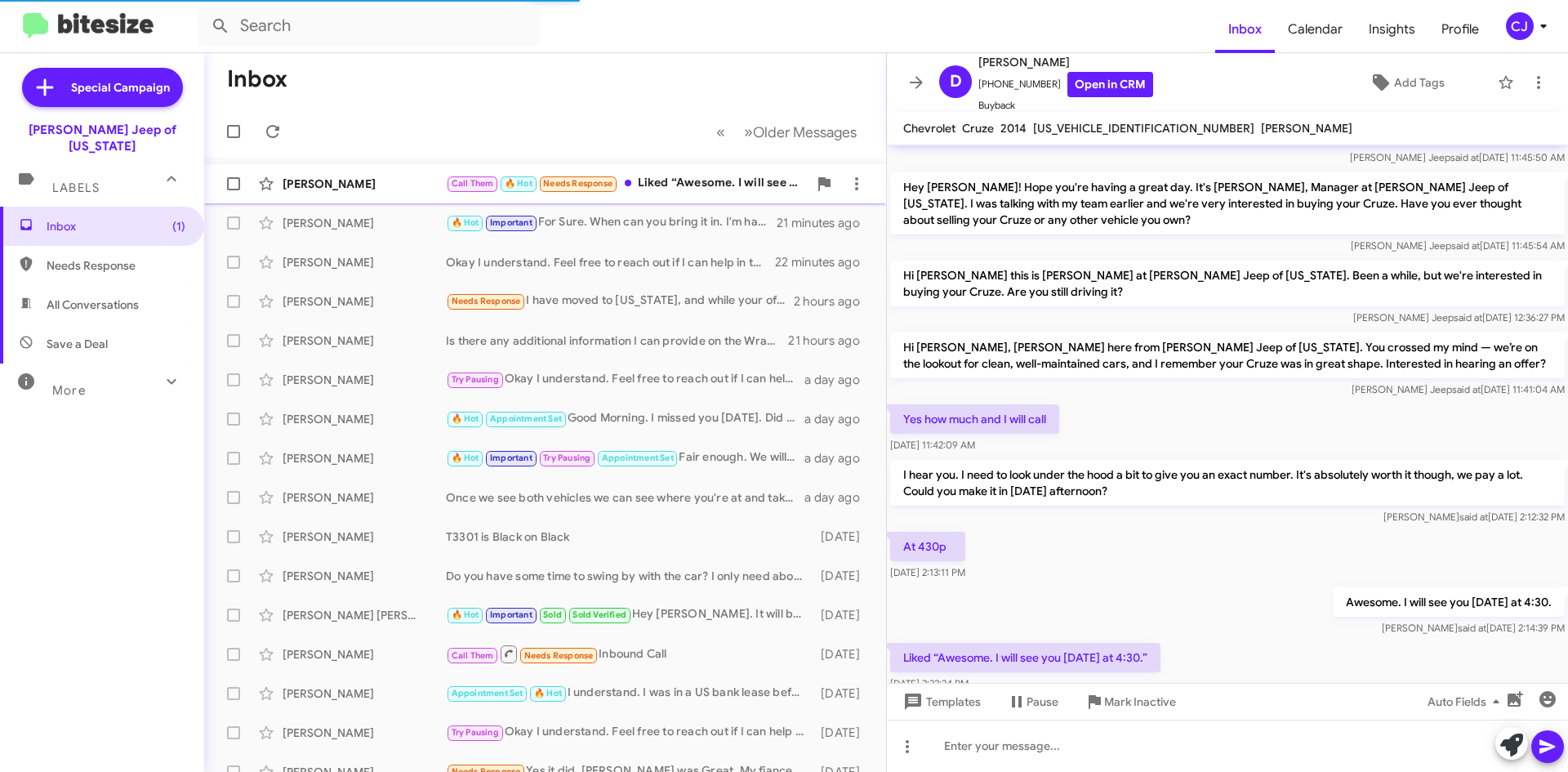
click at [730, 184] on div "Call Them 🔥 Hot Needs Response Liked “Awesome. I will see you [DATE] at 4:30.”" at bounding box center [627, 184] width 362 height 19
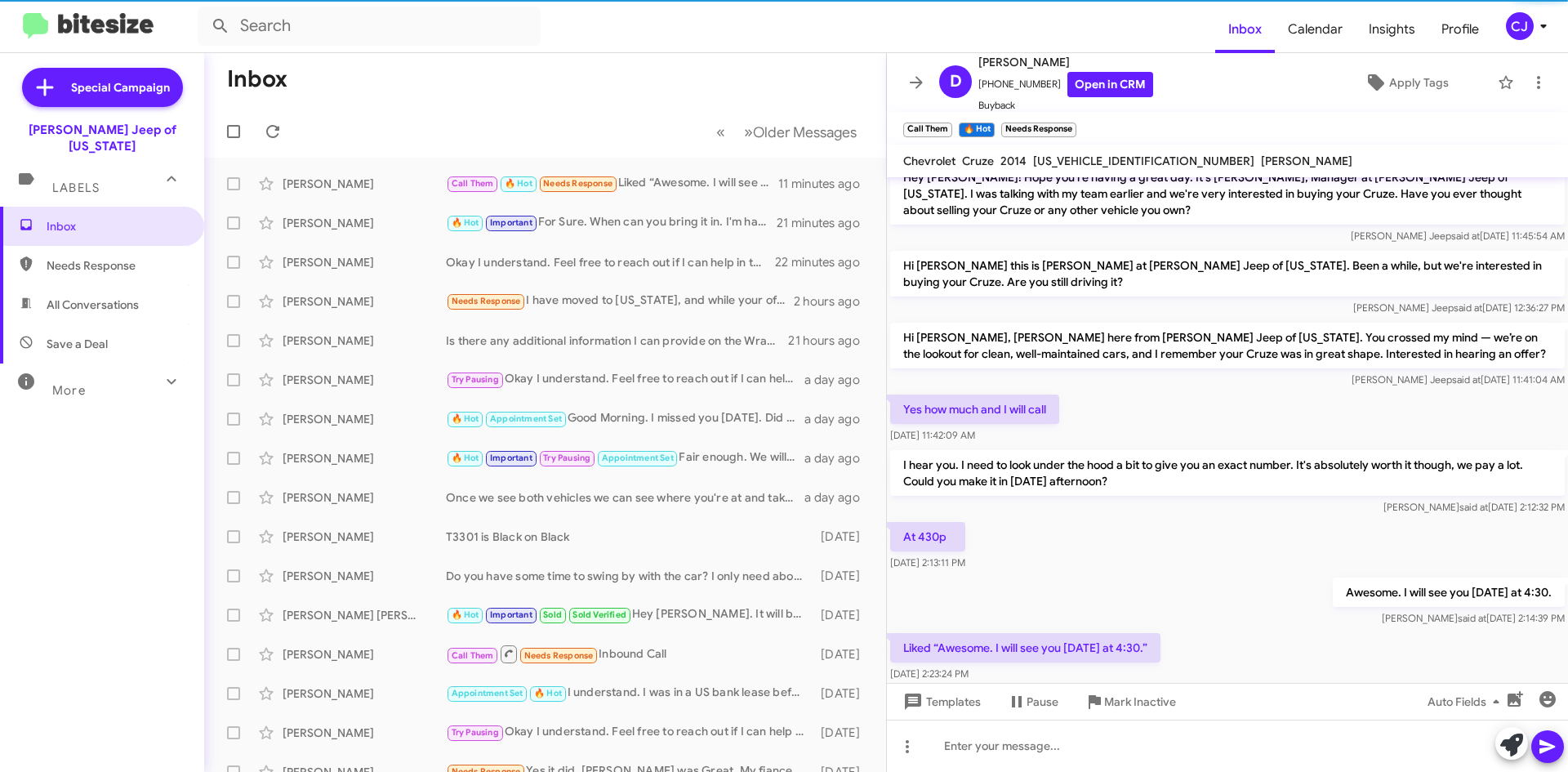
scroll to position [450, 0]
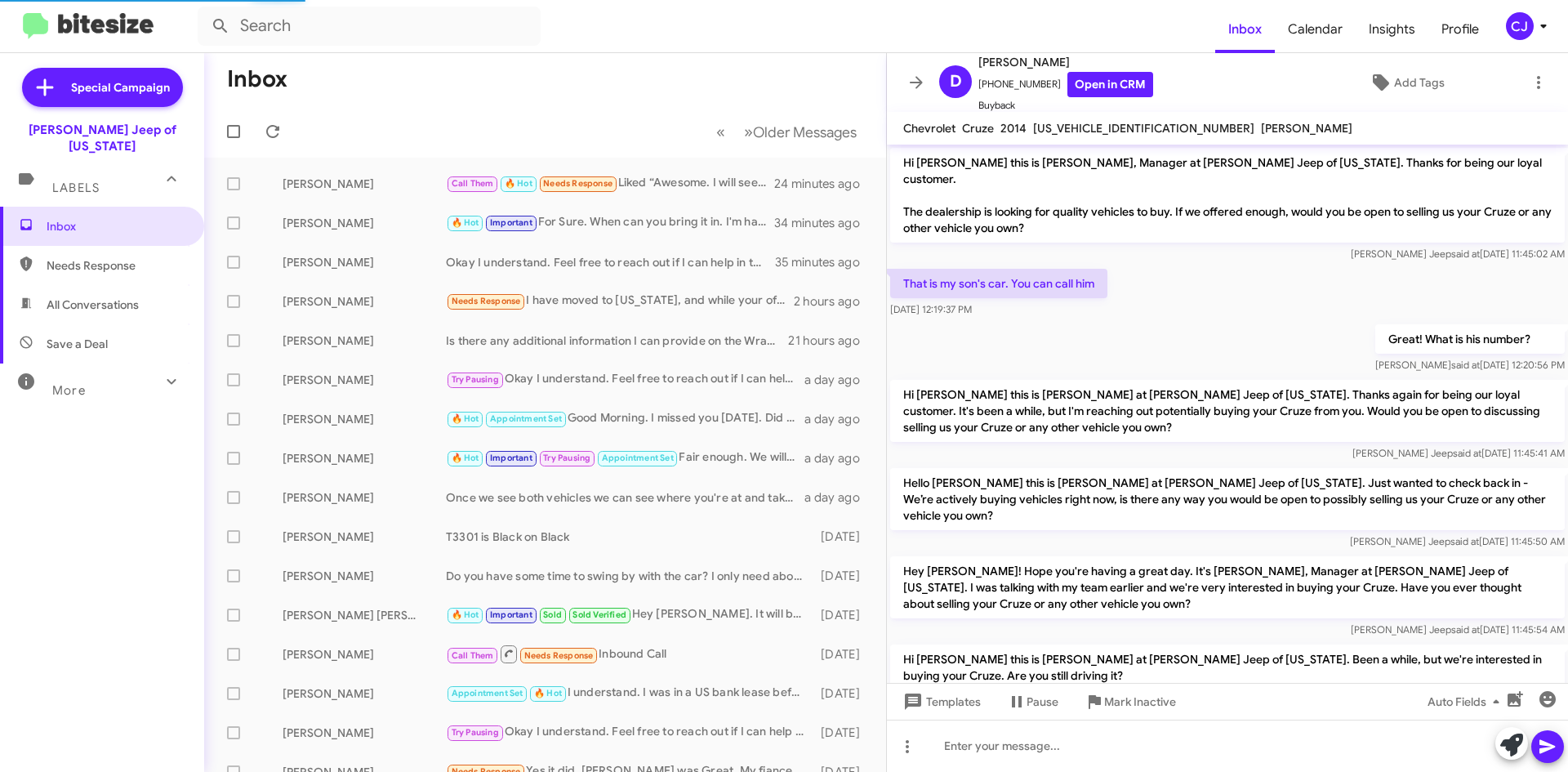
scroll to position [384, 0]
